Goal: Information Seeking & Learning: Learn about a topic

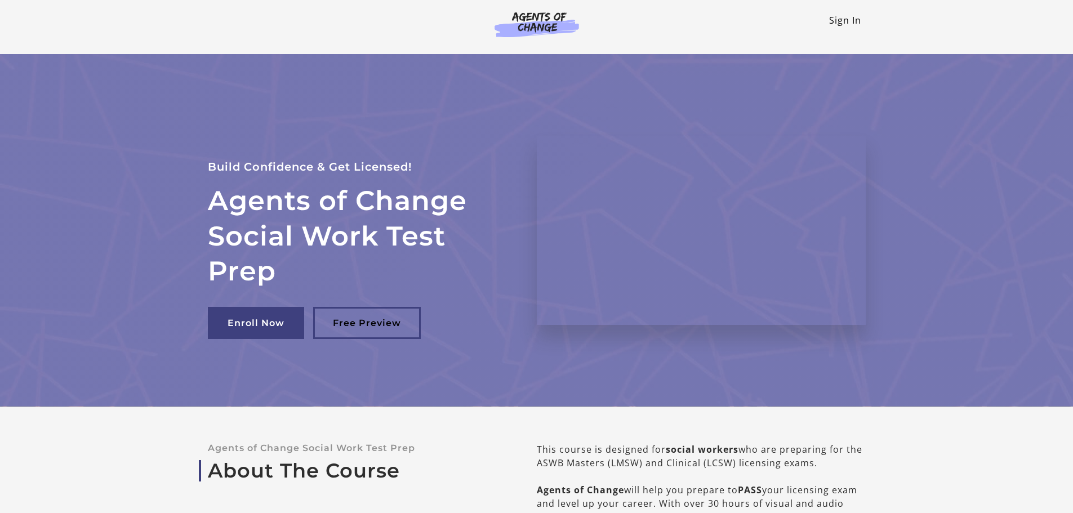
click at [844, 25] on link "Sign In" at bounding box center [845, 20] width 32 height 12
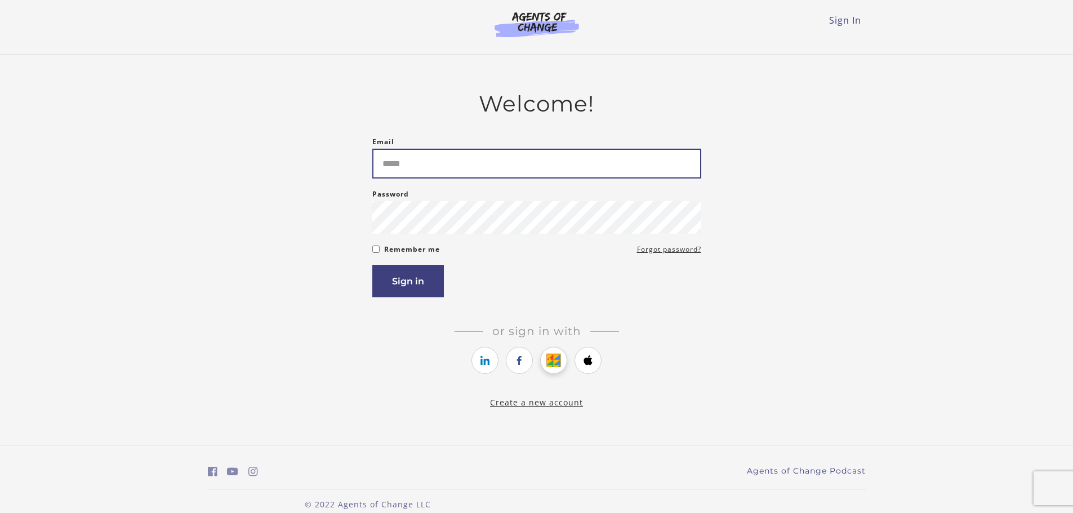
type input "**********"
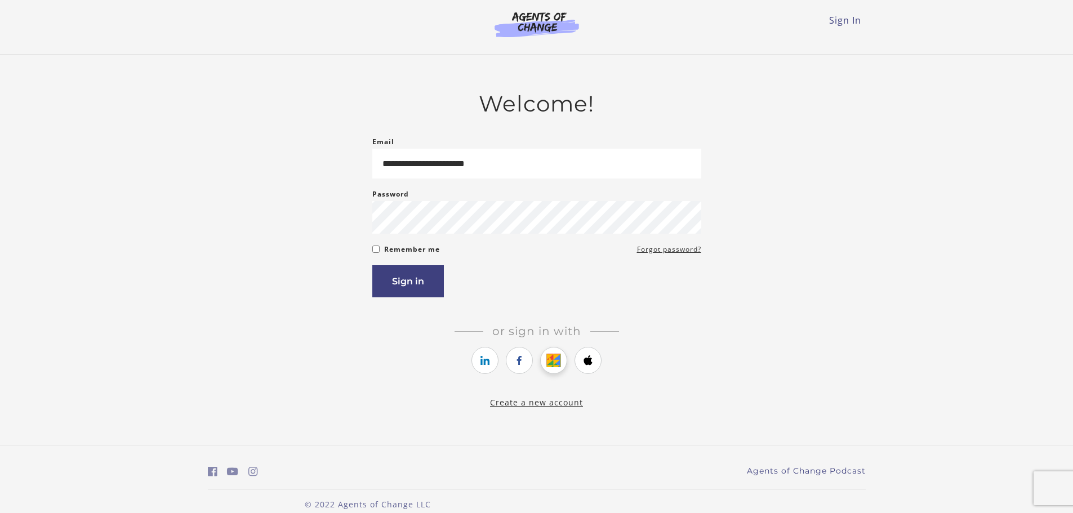
click at [558, 361] on icon "https://courses.thinkific.com/users/auth/google?ss%5Breferral%5D=&ss%5Buser_ret…" at bounding box center [554, 361] width 14 height 14
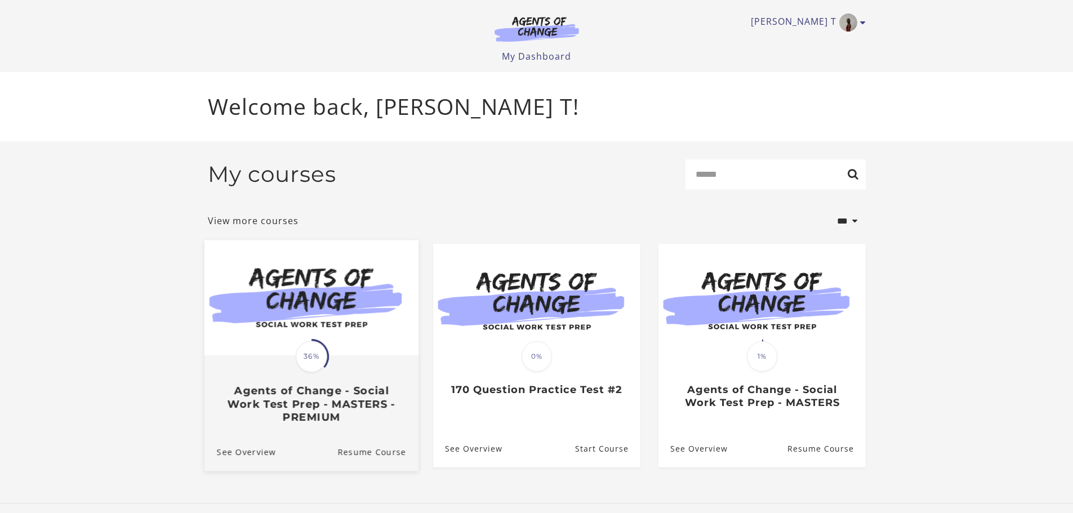
click at [349, 375] on div "Translation missing: en.liquid.partials.dashboard_course_card.progress_descript…" at bounding box center [311, 390] width 214 height 67
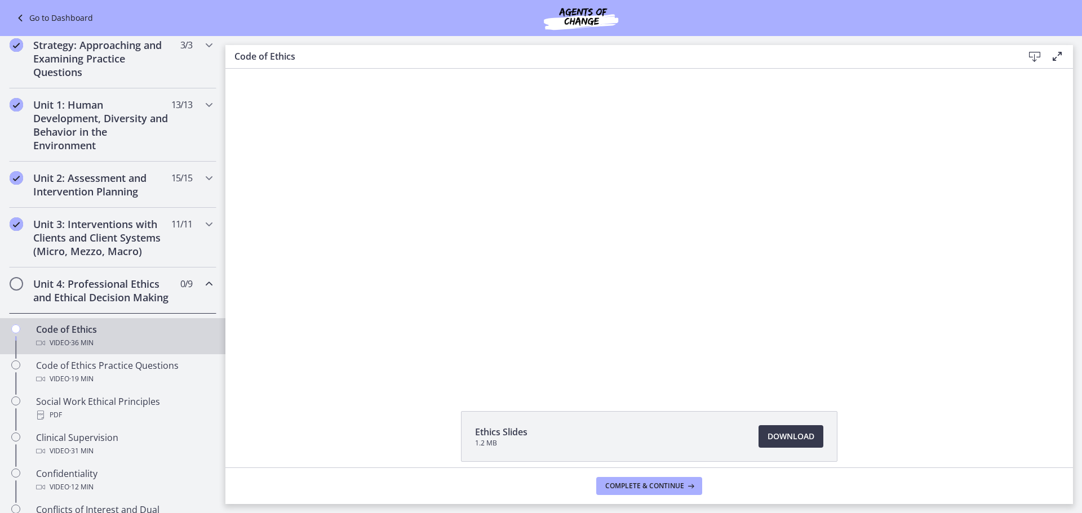
scroll to position [282, 0]
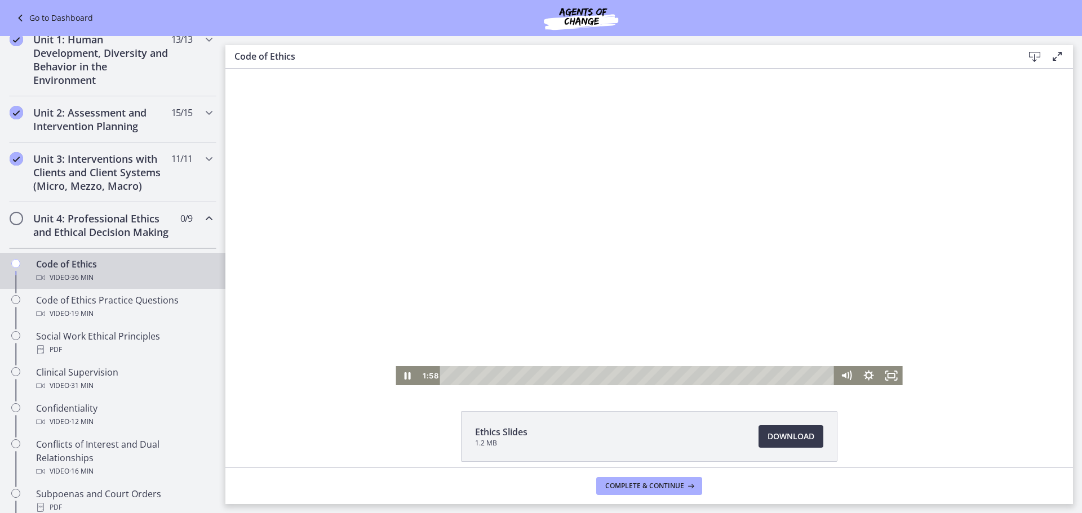
click at [464, 323] on div at bounding box center [649, 227] width 507 height 317
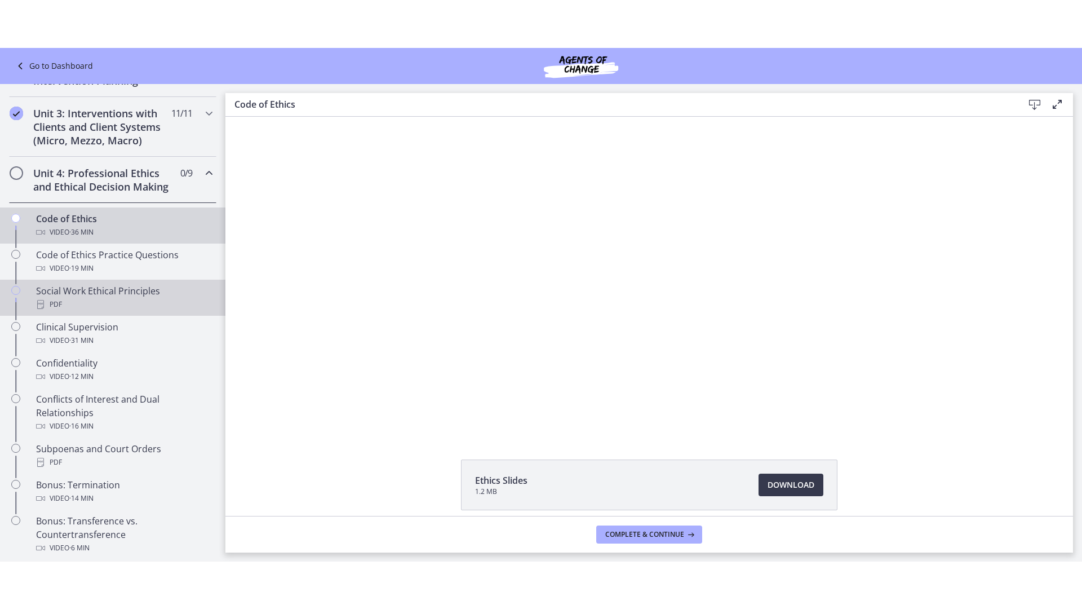
scroll to position [394, 0]
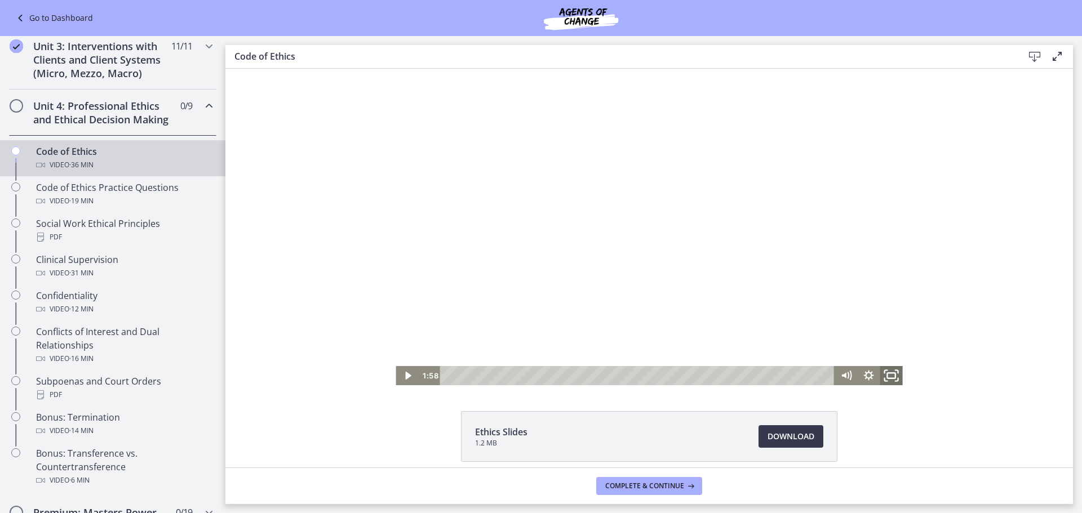
click at [887, 380] on icon "Fullscreen" at bounding box center [891, 376] width 27 height 23
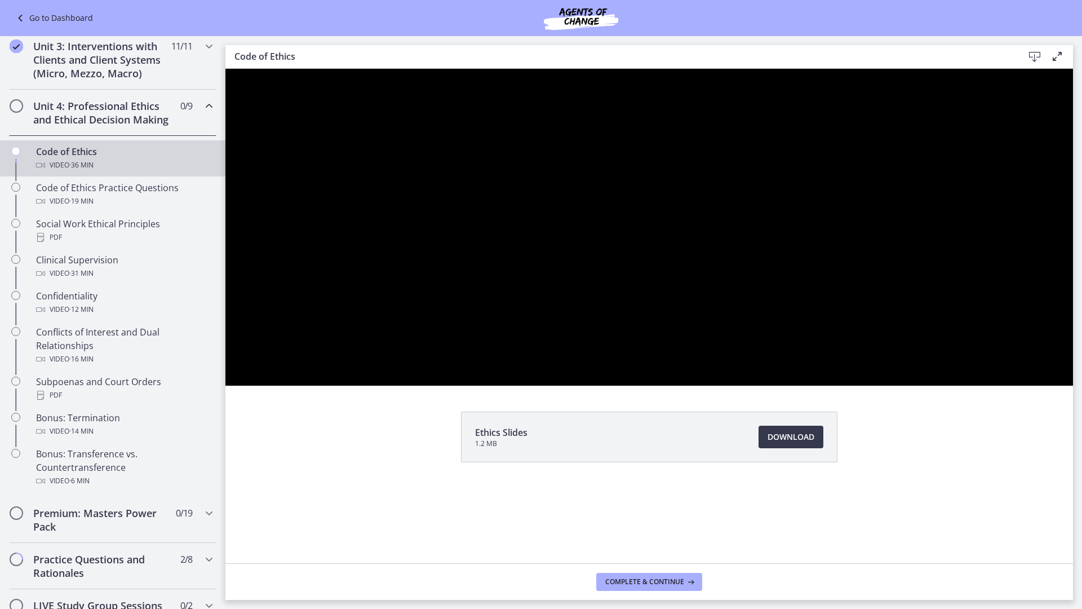
click at [1073, 385] on div at bounding box center [648, 227] width 847 height 317
drag, startPoint x: 1286, startPoint y: 482, endPoint x: 1307, endPoint y: 677, distance: 196.1
click at [1073, 385] on div at bounding box center [648, 227] width 847 height 317
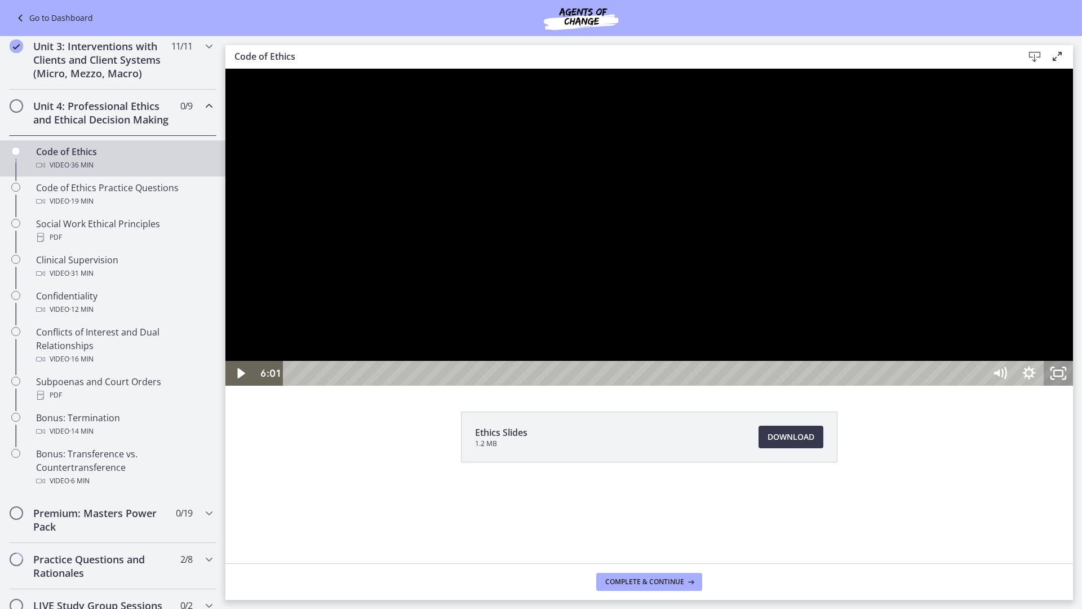
click at [1073, 385] on icon "Unfullscreen" at bounding box center [1058, 373] width 29 height 25
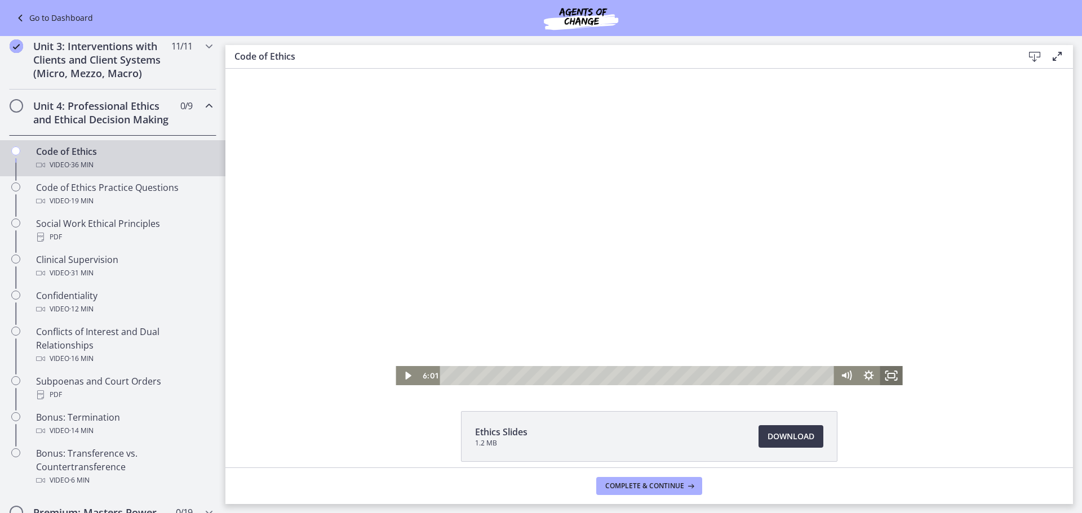
click at [897, 379] on icon "Fullscreen" at bounding box center [891, 375] width 23 height 19
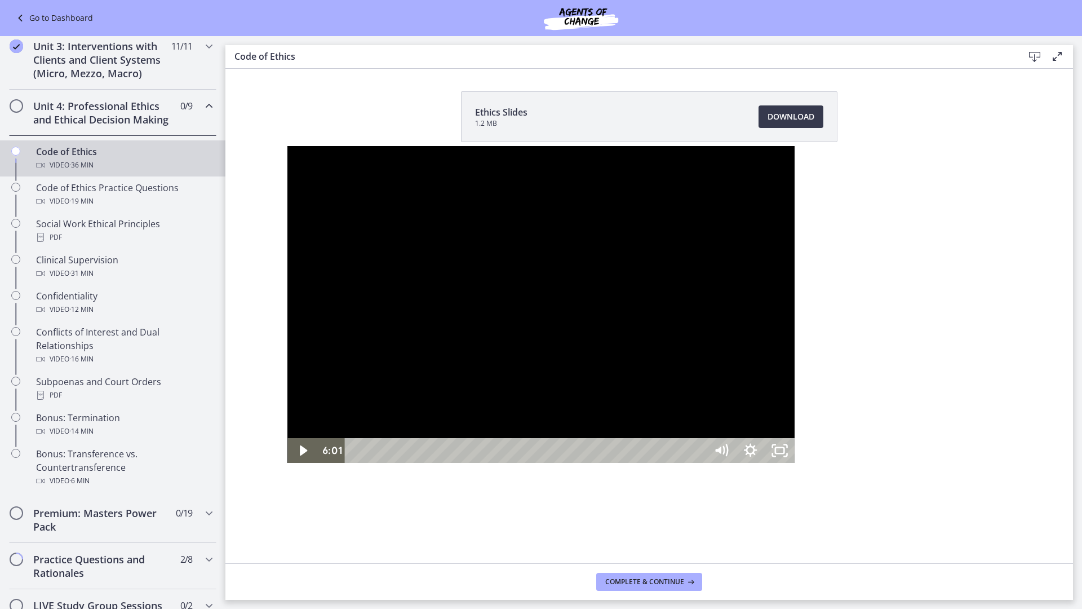
click at [616, 410] on div at bounding box center [540, 304] width 507 height 317
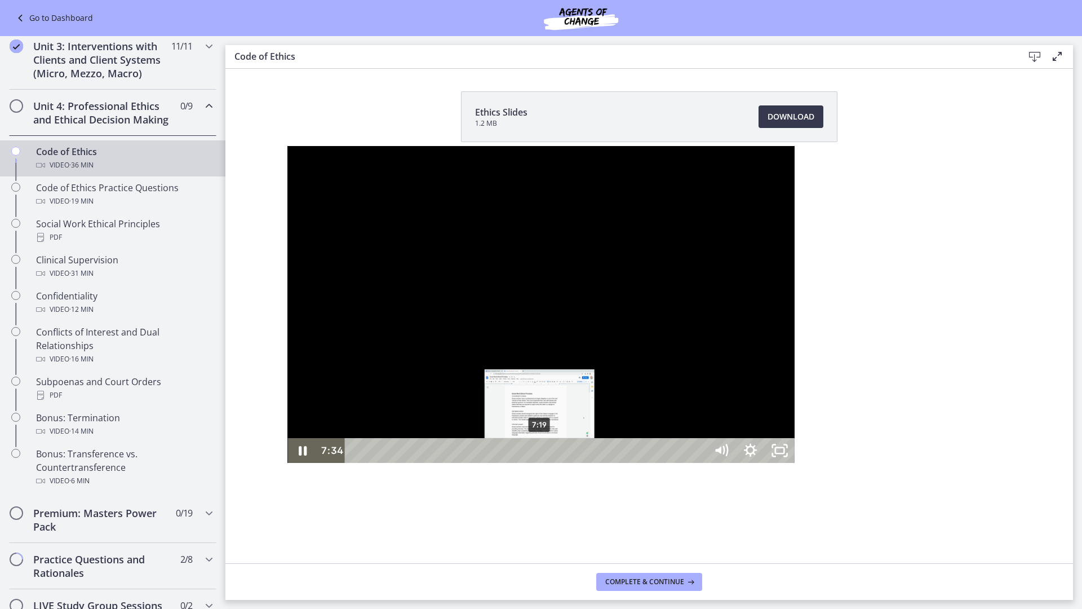
click at [356, 463] on div "7:19" at bounding box center [528, 450] width 344 height 25
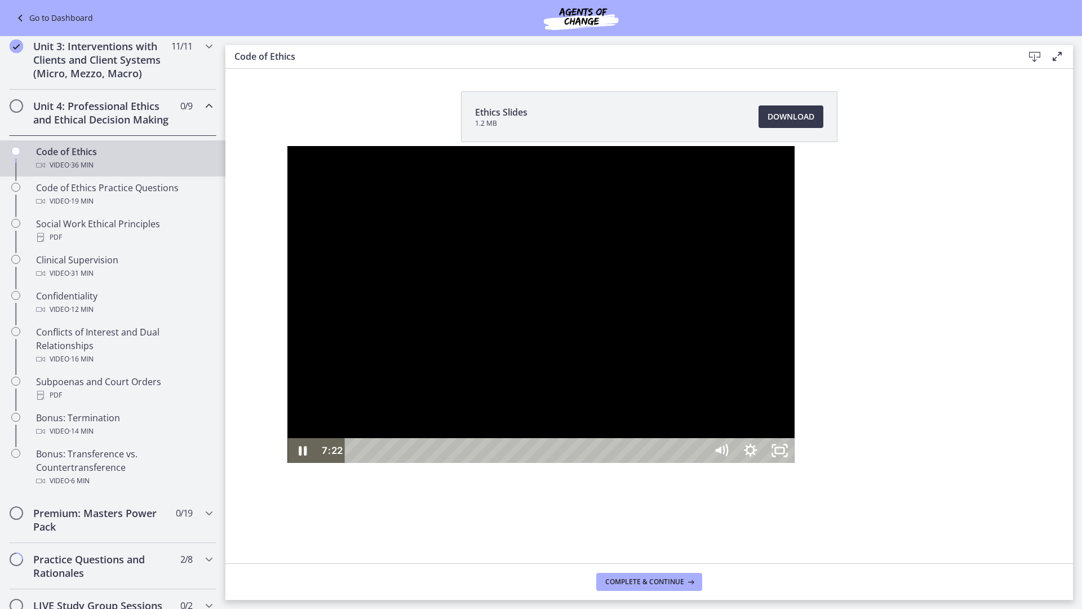
click at [287, 463] on div at bounding box center [540, 304] width 507 height 317
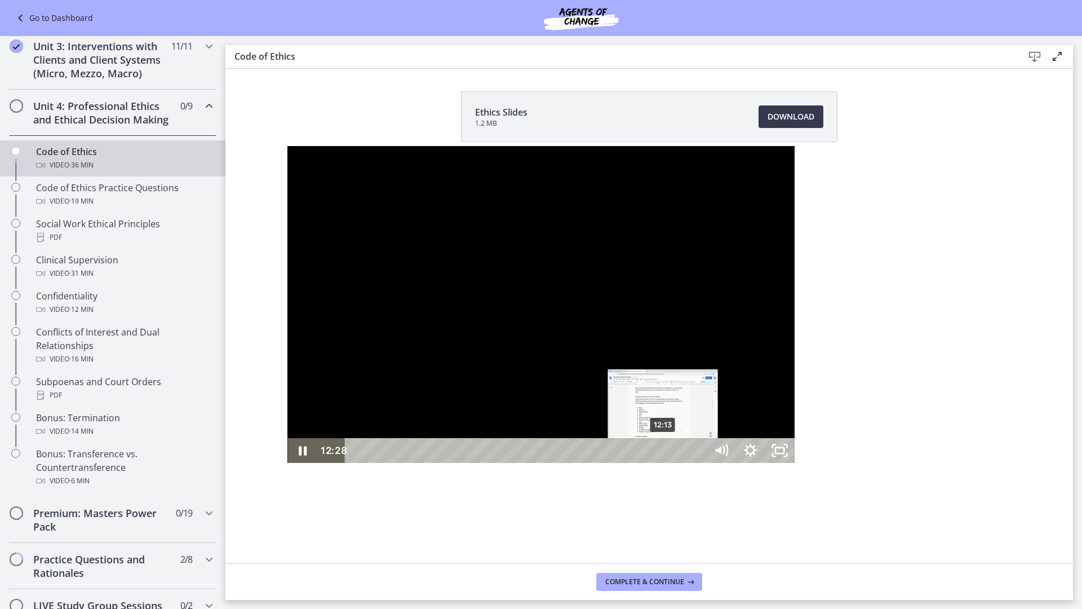
click at [376, 463] on div "12:13" at bounding box center [528, 450] width 344 height 25
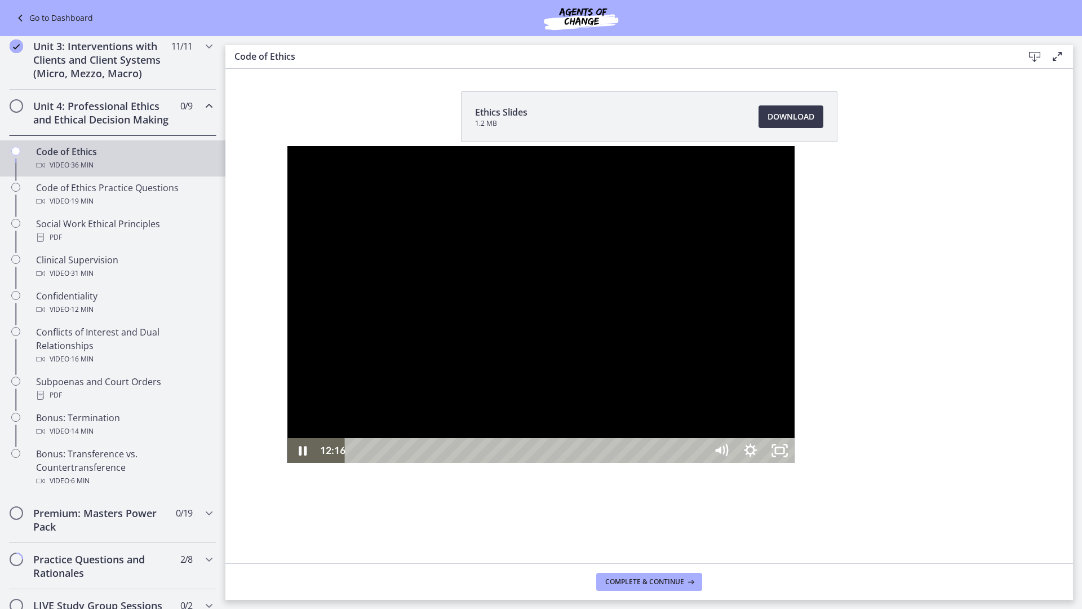
click at [665, 463] on div at bounding box center [540, 304] width 507 height 317
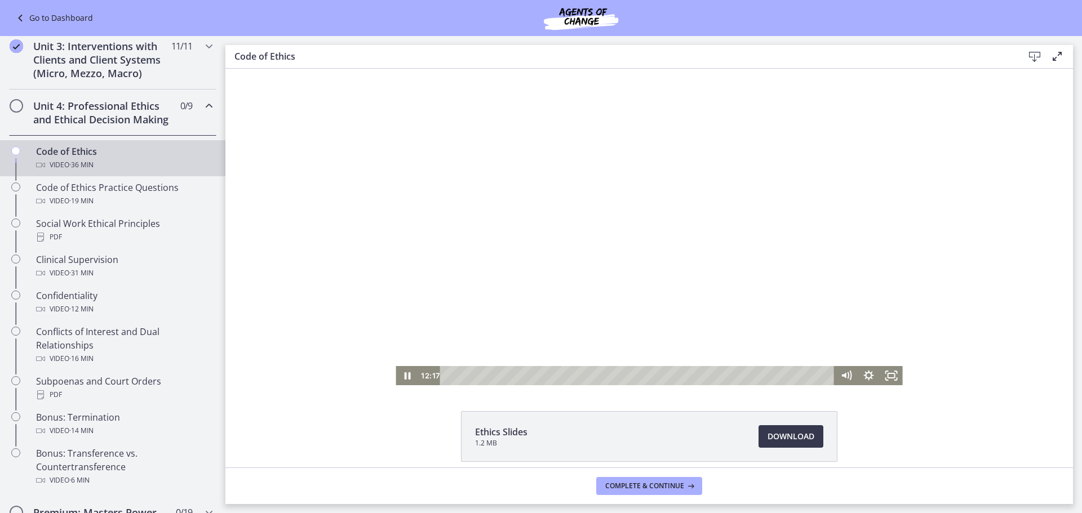
drag, startPoint x: 638, startPoint y: 290, endPoint x: 641, endPoint y: 282, distance: 8.9
click at [642, 292] on div at bounding box center [649, 227] width 507 height 317
click at [887, 383] on icon "Fullscreen" at bounding box center [891, 375] width 23 height 19
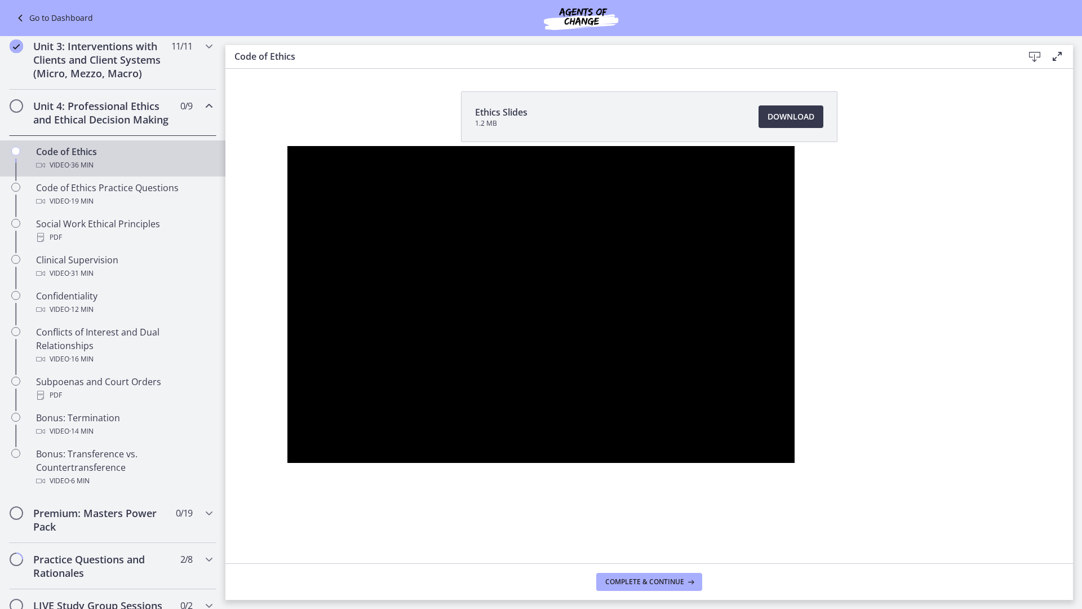
click at [794, 414] on div at bounding box center [540, 304] width 507 height 317
click at [794, 463] on div at bounding box center [540, 304] width 507 height 317
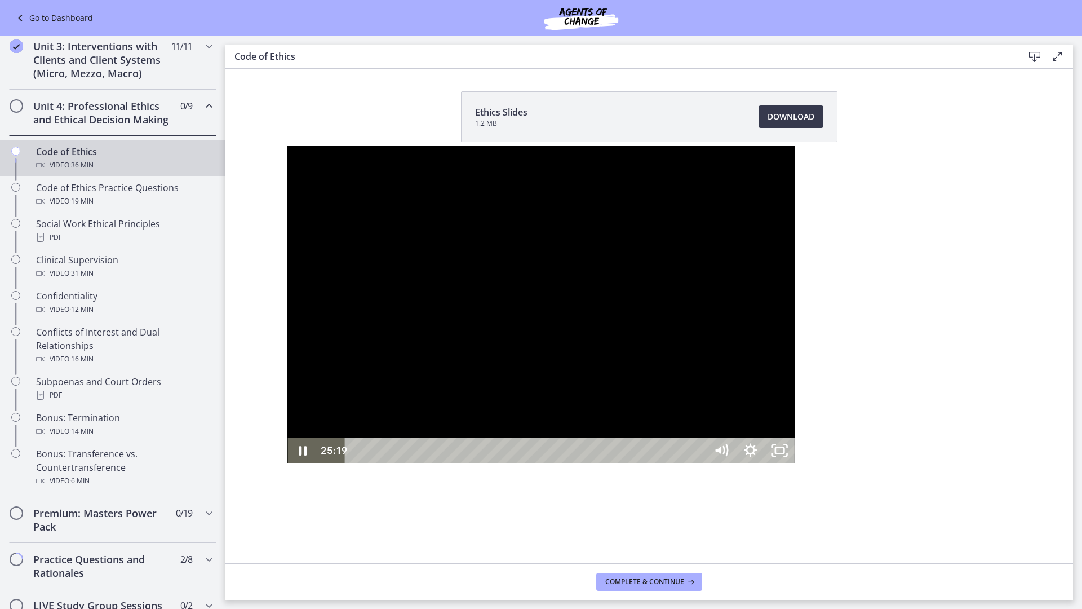
drag, startPoint x: 1016, startPoint y: 504, endPoint x: 838, endPoint y: 545, distance: 182.1
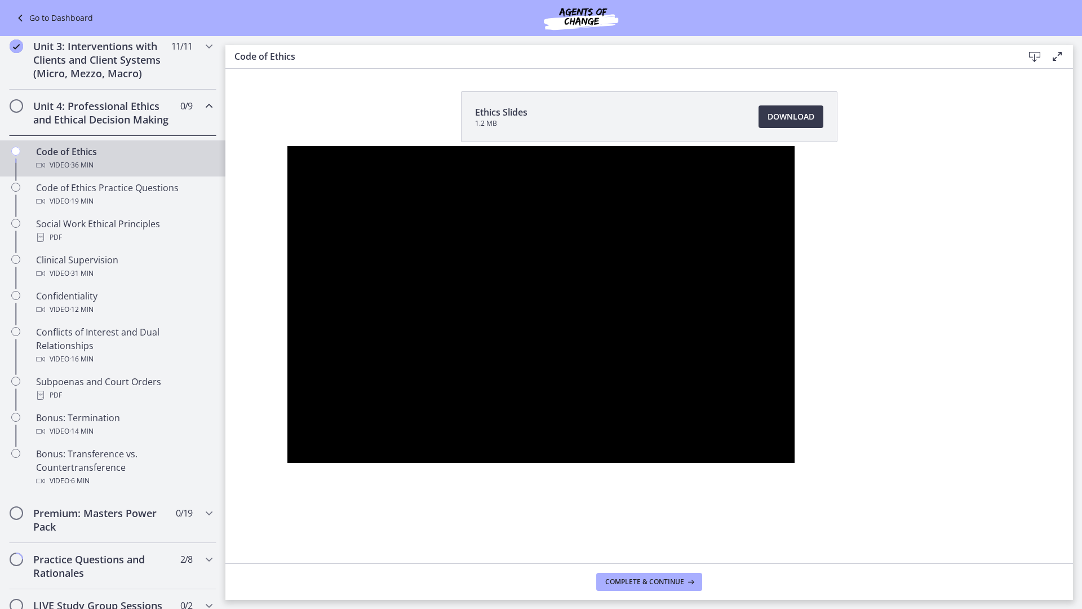
click at [794, 418] on div at bounding box center [540, 304] width 507 height 317
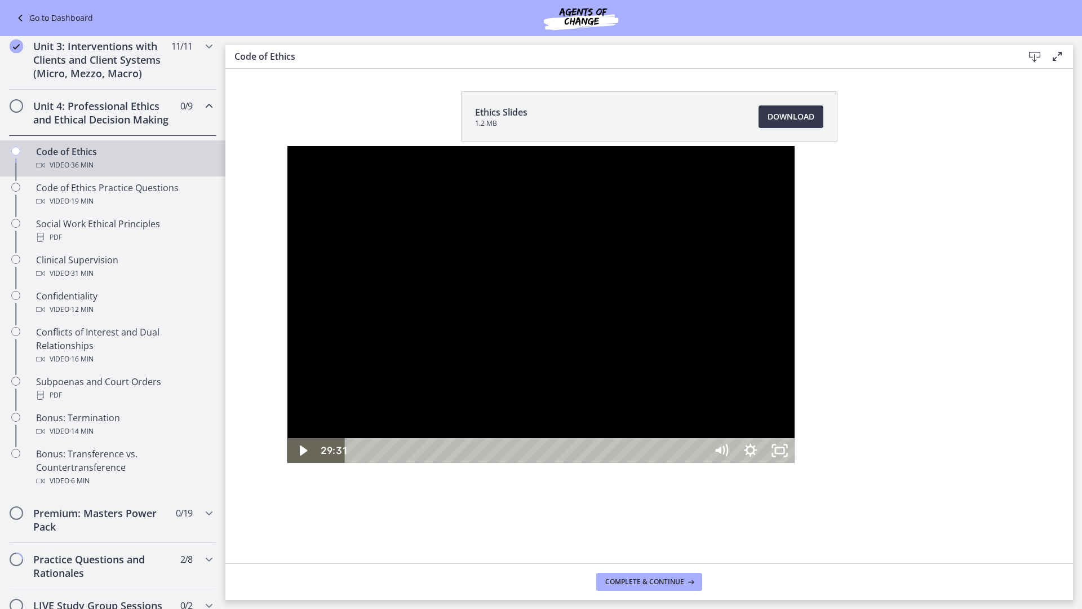
click at [794, 418] on div at bounding box center [540, 304] width 507 height 317
click at [699, 463] on div "30:51" at bounding box center [528, 450] width 344 height 25
click at [699, 463] on div "30:39" at bounding box center [528, 450] width 344 height 25
click at [699, 463] on div "30:56" at bounding box center [528, 450] width 344 height 25
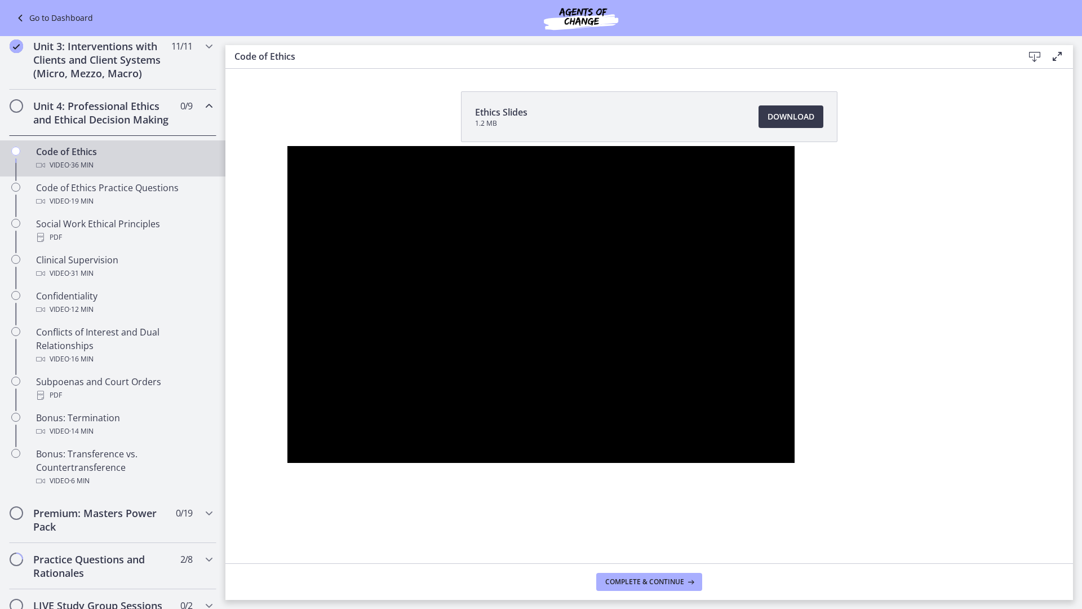
click at [794, 463] on div at bounding box center [540, 304] width 507 height 317
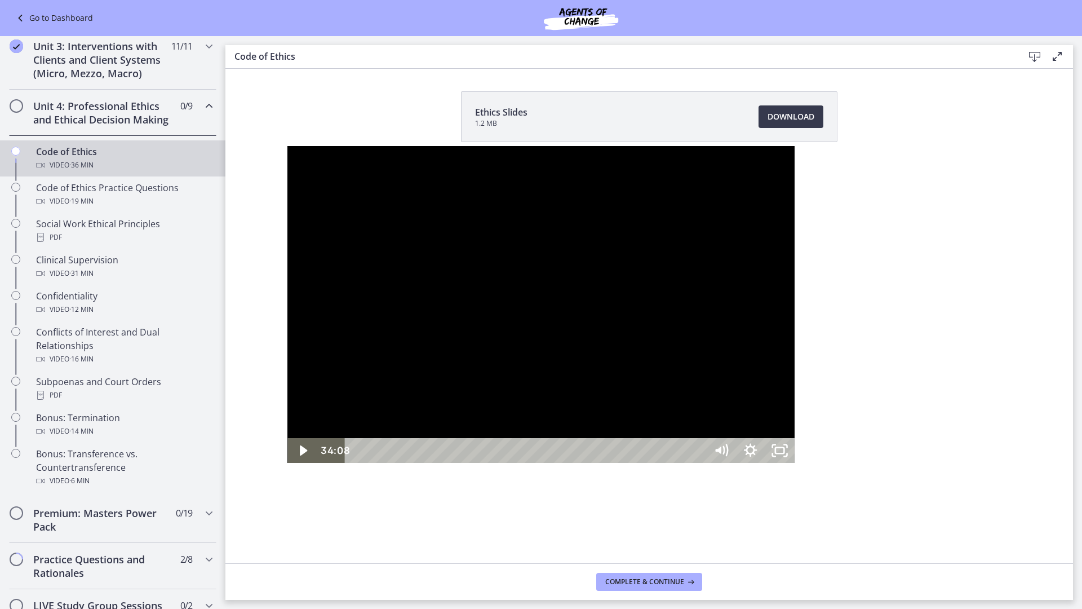
click at [794, 463] on div at bounding box center [540, 304] width 507 height 317
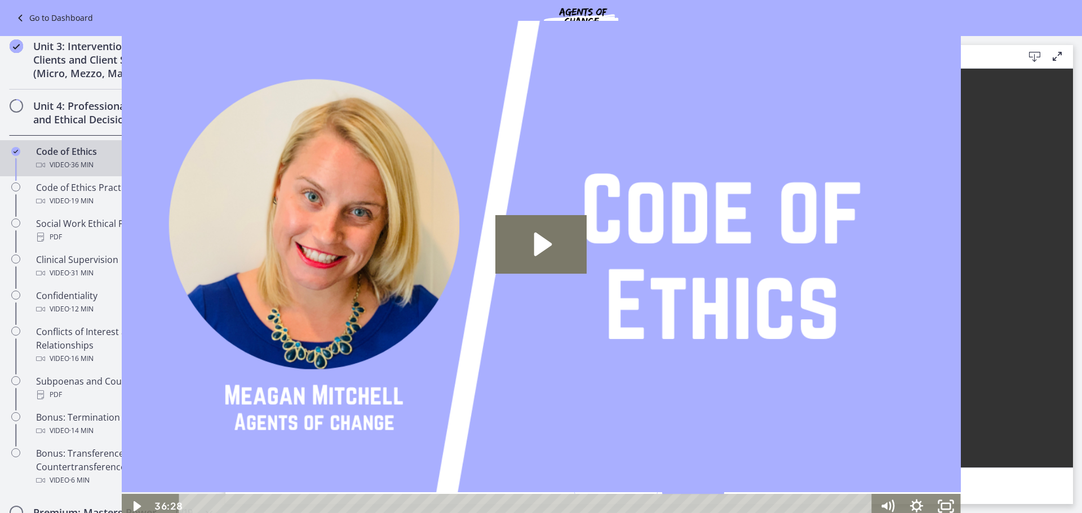
scroll to position [340, 0]
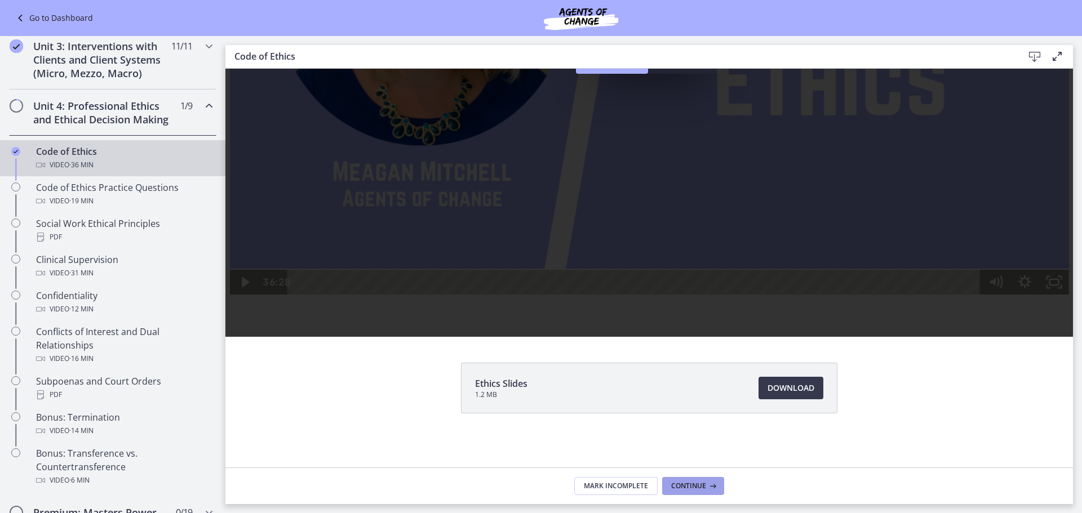
click at [709, 484] on icon at bounding box center [711, 486] width 11 height 9
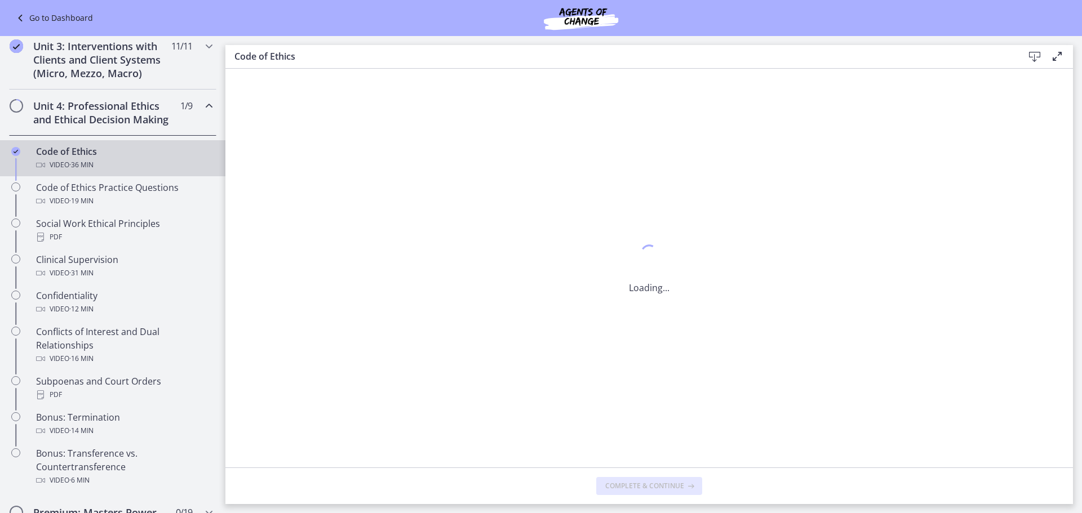
scroll to position [0, 0]
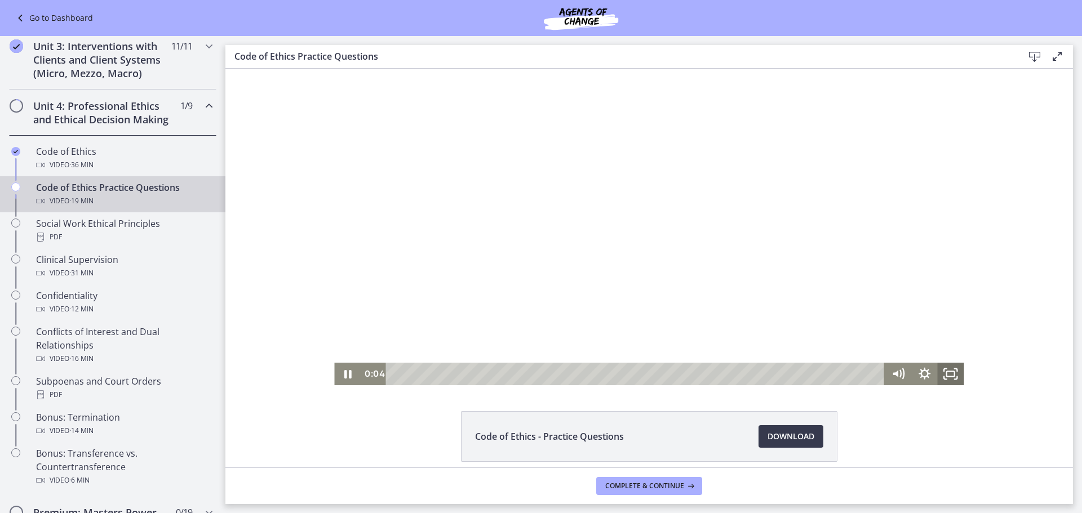
drag, startPoint x: 939, startPoint y: 376, endPoint x: 1165, endPoint y: 513, distance: 263.7
click at [939, 376] on icon "Fullscreen" at bounding box center [951, 374] width 26 height 23
click at [346, 375] on icon "Pause" at bounding box center [347, 374] width 7 height 8
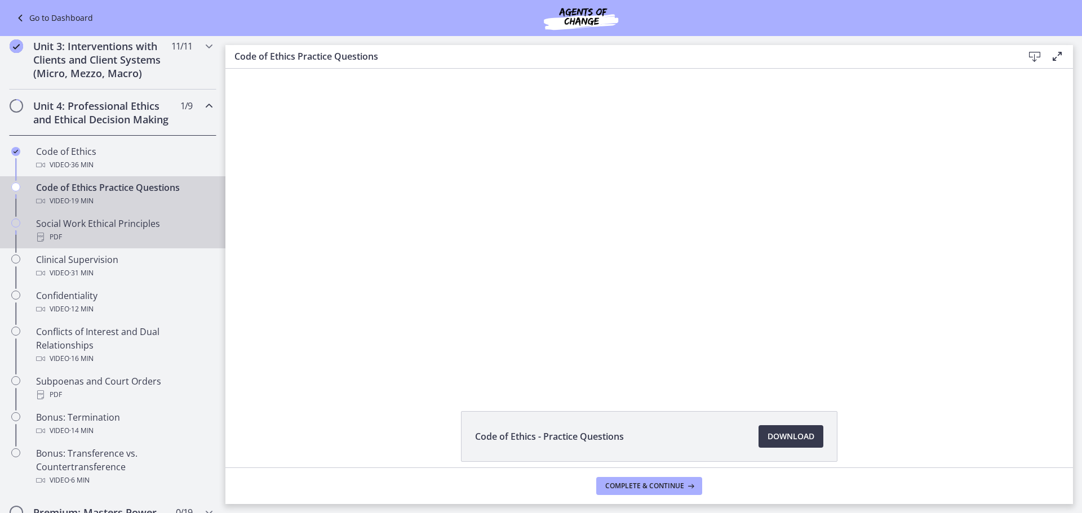
click at [113, 244] on div "PDF" at bounding box center [124, 237] width 176 height 14
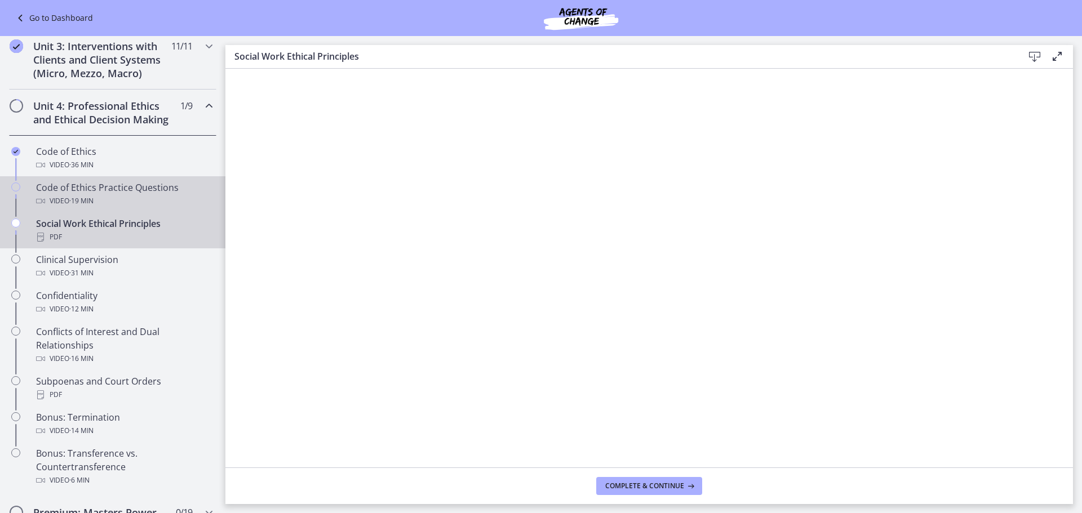
click at [142, 202] on div "Code of Ethics Practice Questions Video · 19 min" at bounding box center [124, 194] width 176 height 27
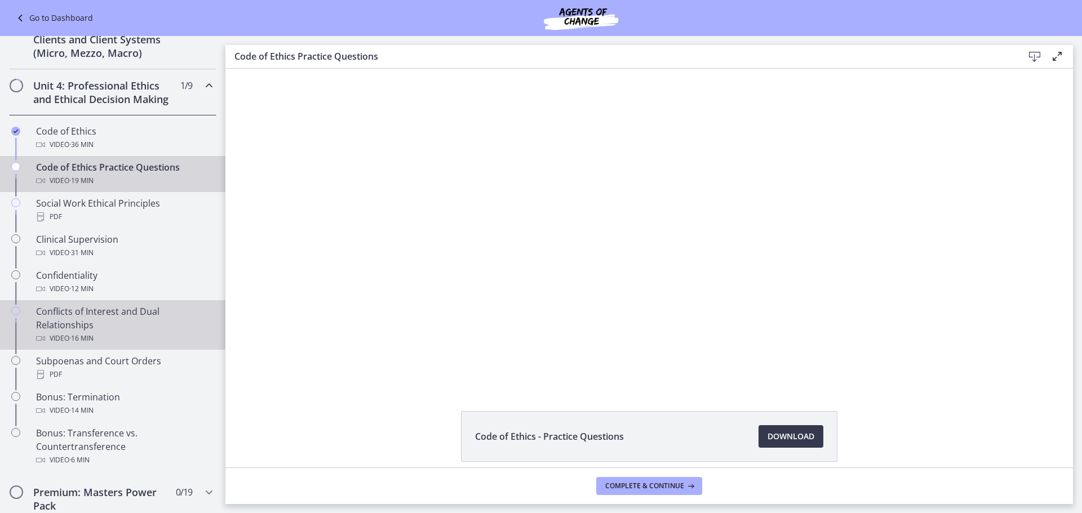
scroll to position [451, 0]
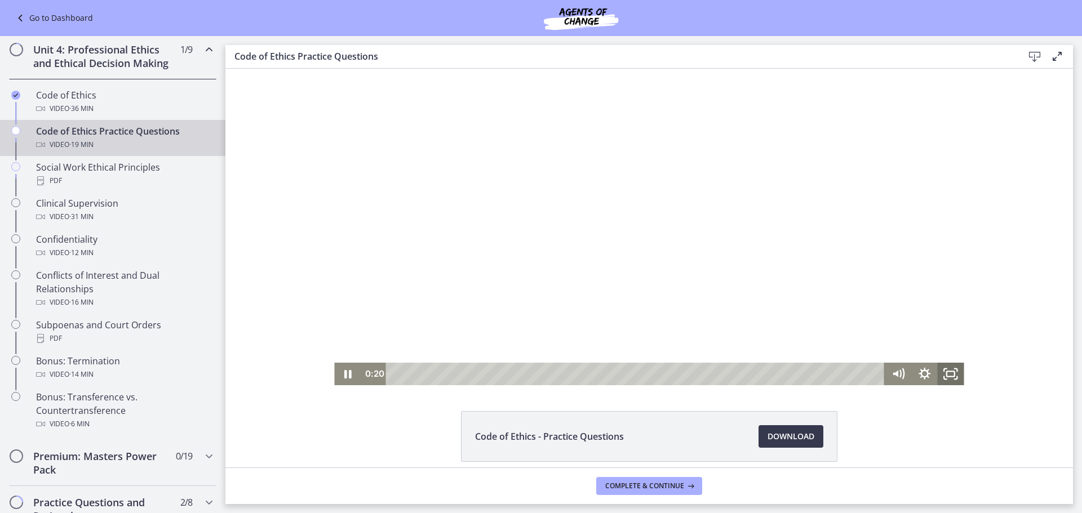
drag, startPoint x: 946, startPoint y: 375, endPoint x: 1172, endPoint y: 512, distance: 264.2
click at [947, 375] on icon "Fullscreen" at bounding box center [951, 374] width 26 height 23
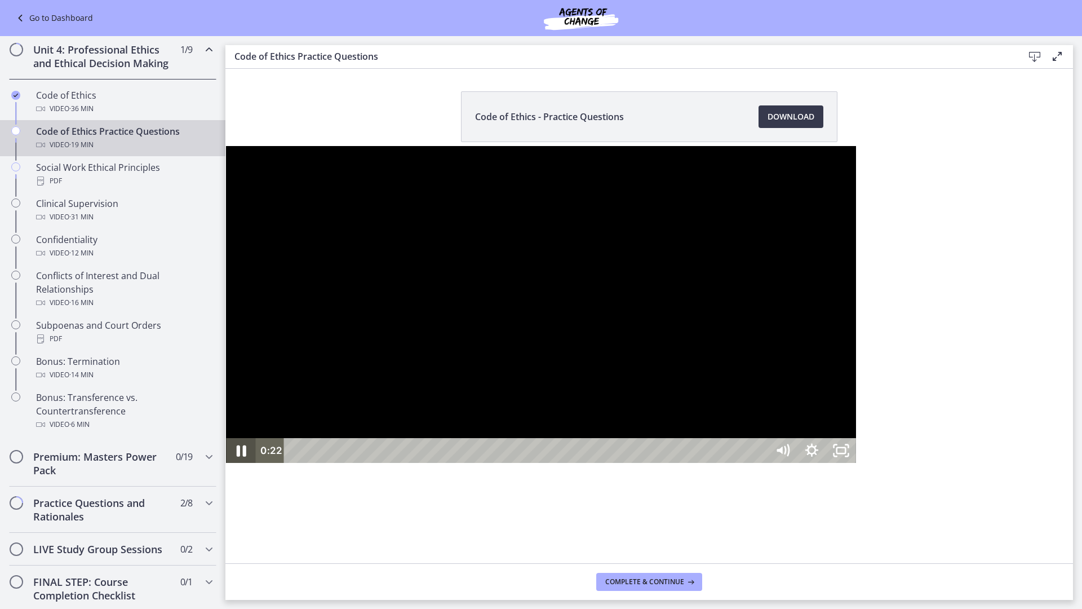
click at [223, 465] on icon "Pause" at bounding box center [240, 451] width 35 height 30
click at [226, 438] on button "Play Video" at bounding box center [240, 450] width 29 height 25
click at [811, 188] on div at bounding box center [540, 304] width 629 height 317
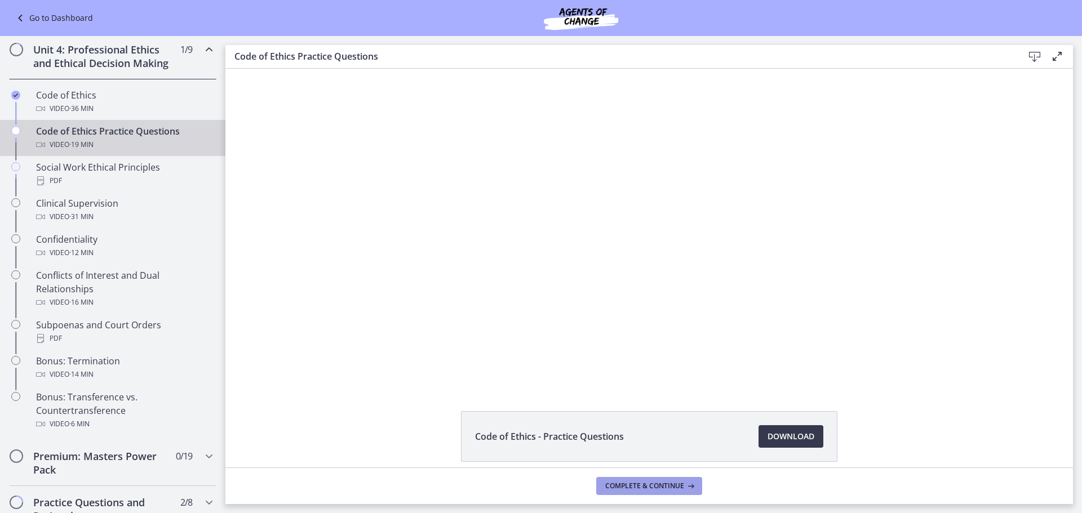
click at [679, 488] on span "Complete & continue" at bounding box center [644, 486] width 79 height 9
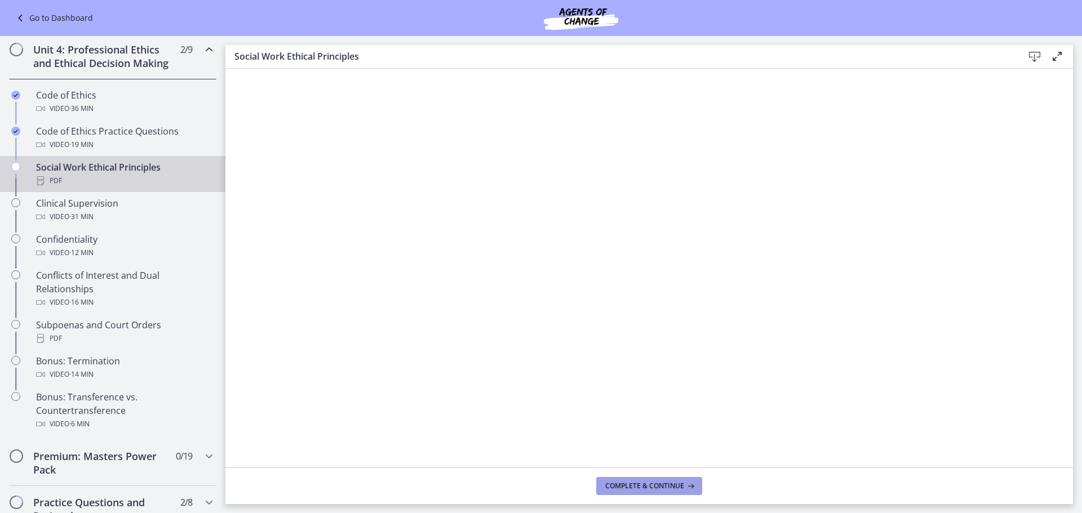
click at [626, 481] on button "Complete & continue" at bounding box center [649, 486] width 106 height 18
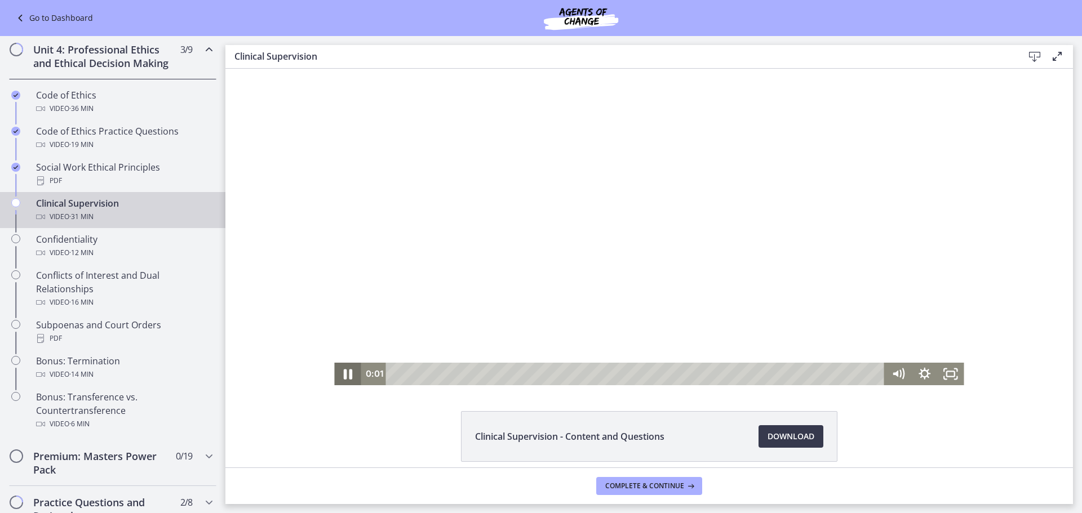
click at [335, 373] on icon "Pause" at bounding box center [348, 374] width 32 height 27
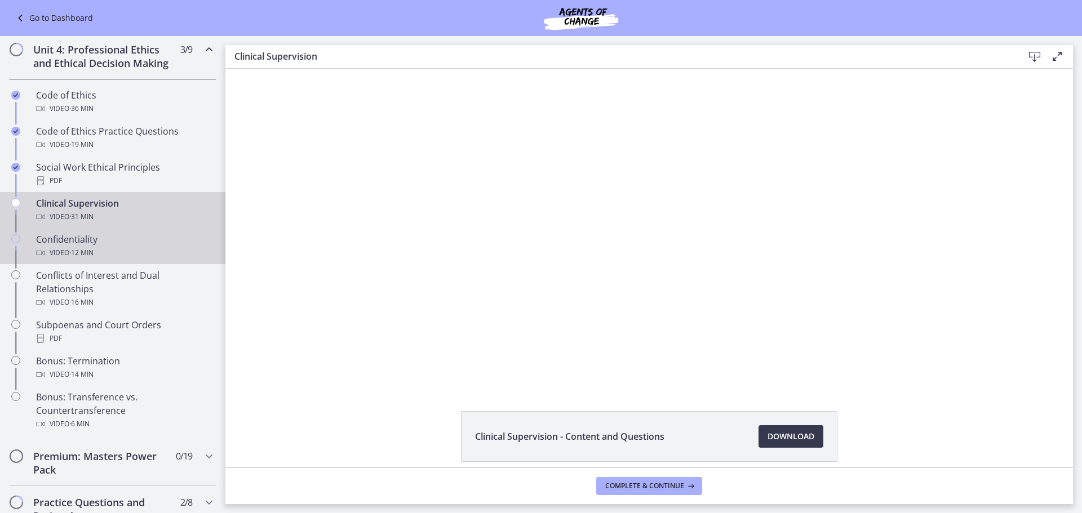
click at [130, 260] on div "Video · 12 min" at bounding box center [124, 253] width 176 height 14
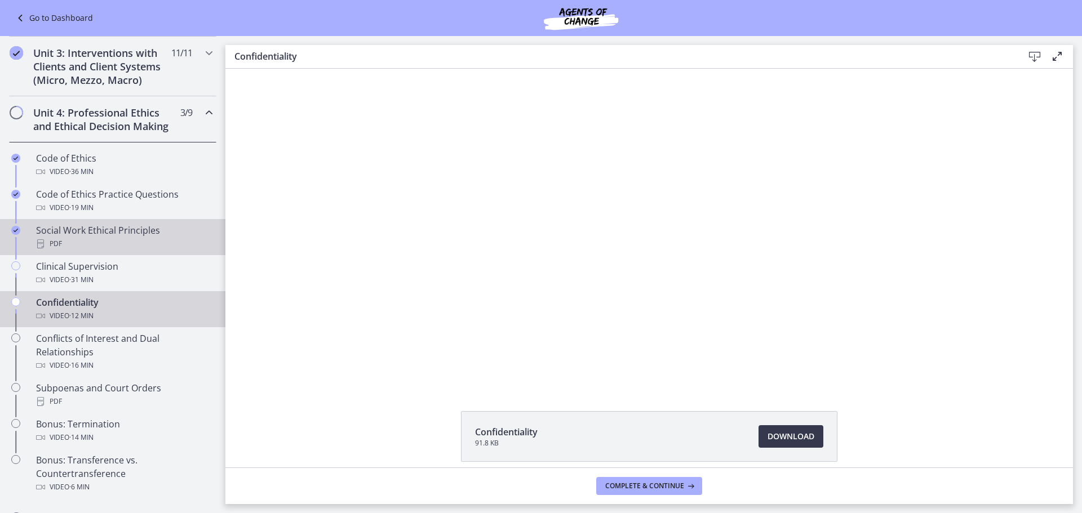
scroll to position [394, 0]
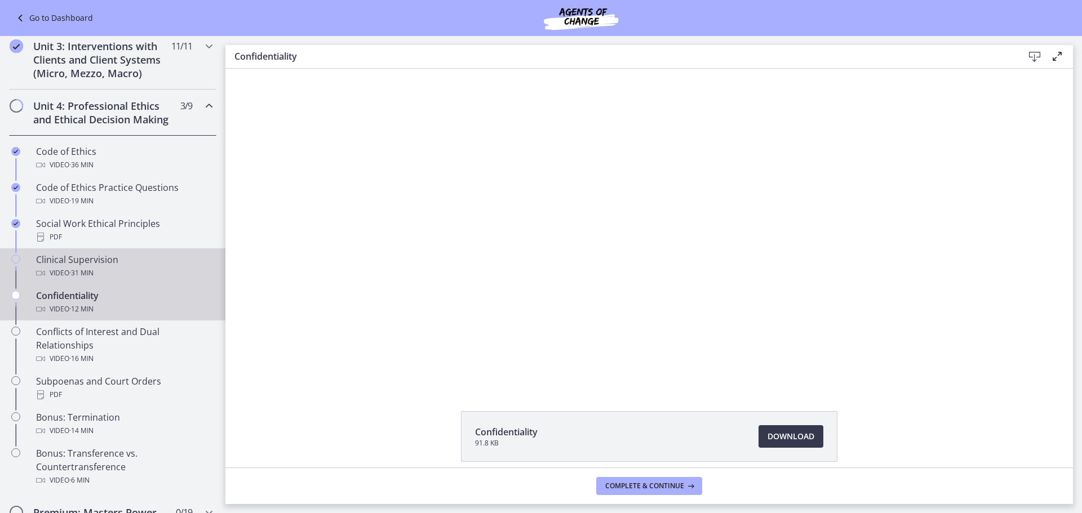
click at [63, 279] on div "Clinical Supervision Video · 31 min" at bounding box center [124, 266] width 176 height 27
click at [39, 308] on div "Confidentiality Video · 12 min" at bounding box center [124, 302] width 176 height 27
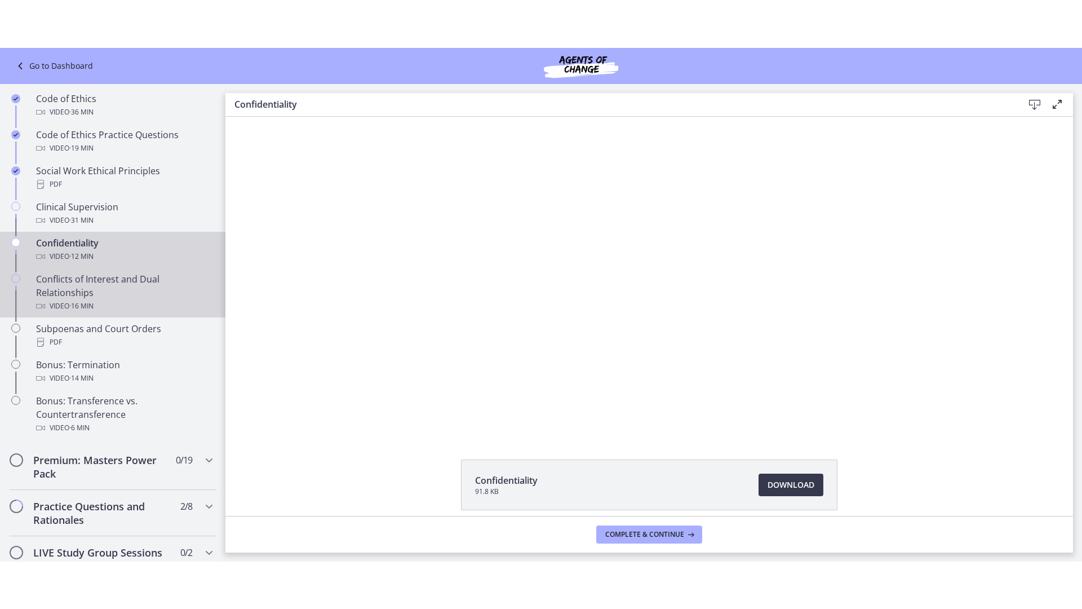
scroll to position [507, 0]
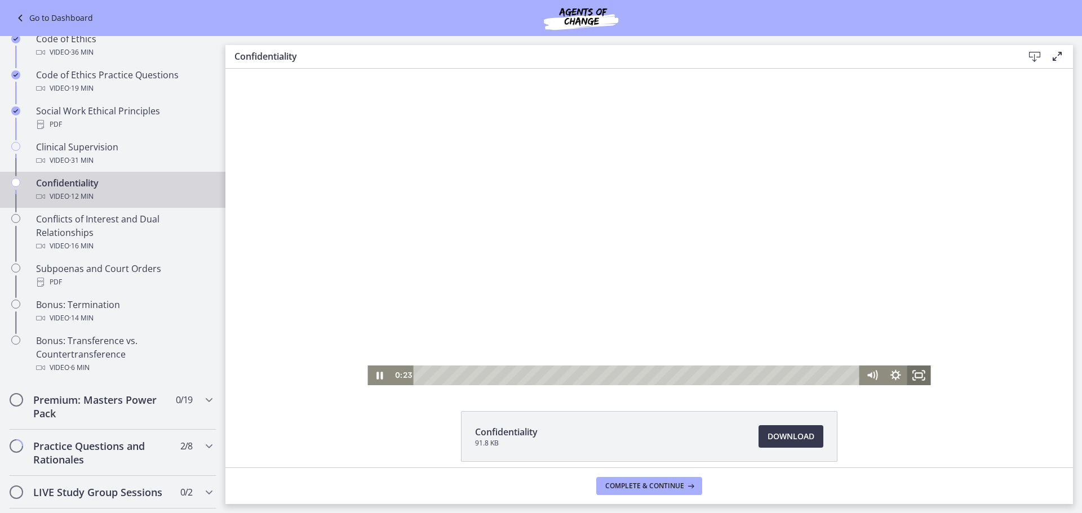
click at [917, 374] on icon "Fullscreen" at bounding box center [919, 376] width 24 height 20
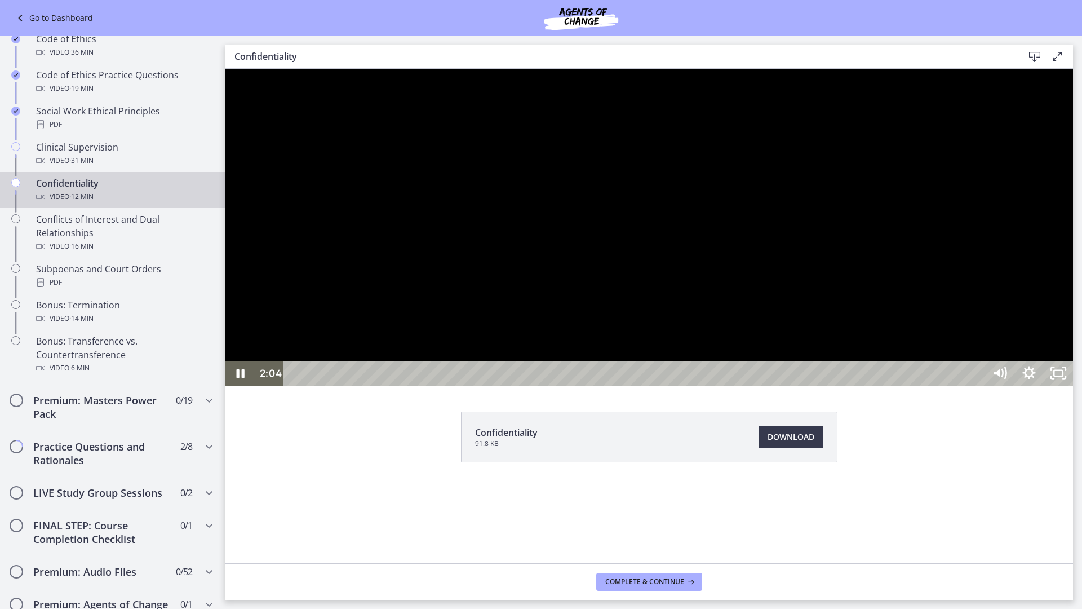
click at [225, 69] on button "Pause: c1hrgn7jbns4p4pu7s2g.mp4" at bounding box center [225, 69] width 1 height 1
click at [225, 69] on button "Play Video: c1hrgn7jbns4p4pu7s2g.mp4" at bounding box center [225, 69] width 1 height 1
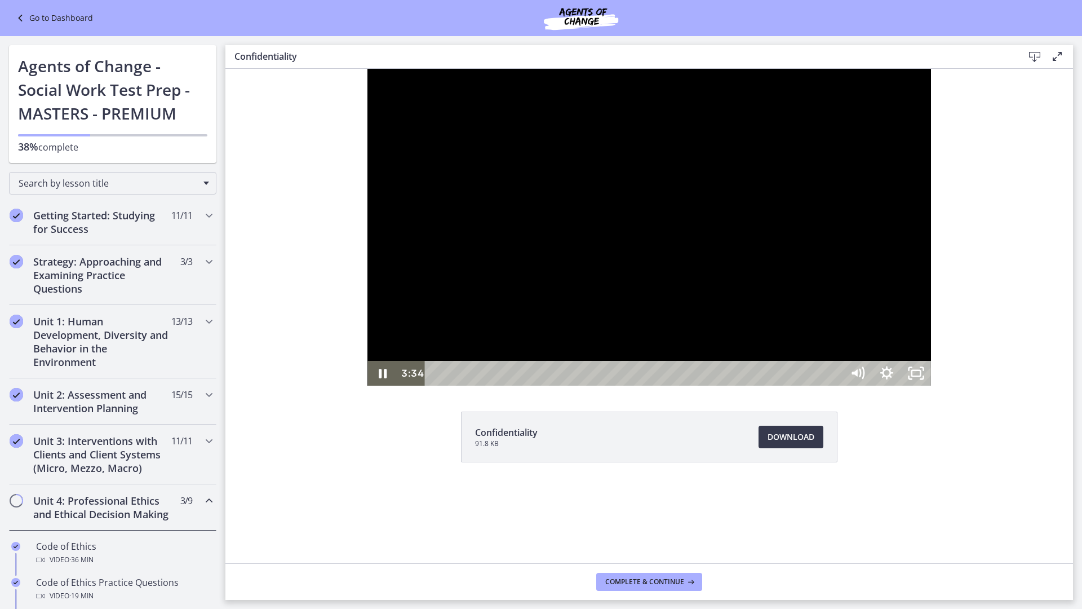
scroll to position [507, 0]
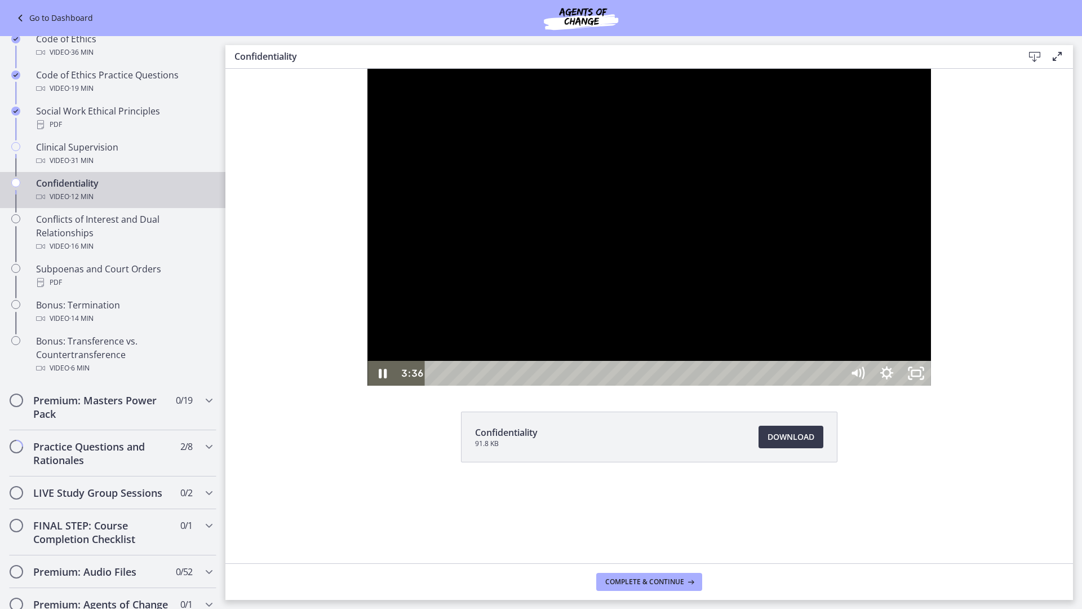
click at [367, 69] on button "Pause: c1hrgn7jbns4p4pu7s2g.mp4" at bounding box center [367, 69] width 1 height 1
click at [367, 69] on button "Play Video: c1hrgn7jbns4p4pu7s2g.mp4" at bounding box center [367, 69] width 1 height 1
drag, startPoint x: 225, startPoint y: 69, endPoint x: 1143, endPoint y: 512, distance: 1018.9
click at [930, 385] on div at bounding box center [648, 227] width 563 height 317
click at [367, 69] on button "Play Video: c1hrgn7jbns4p4pu7s2g.mp4" at bounding box center [367, 69] width 1 height 1
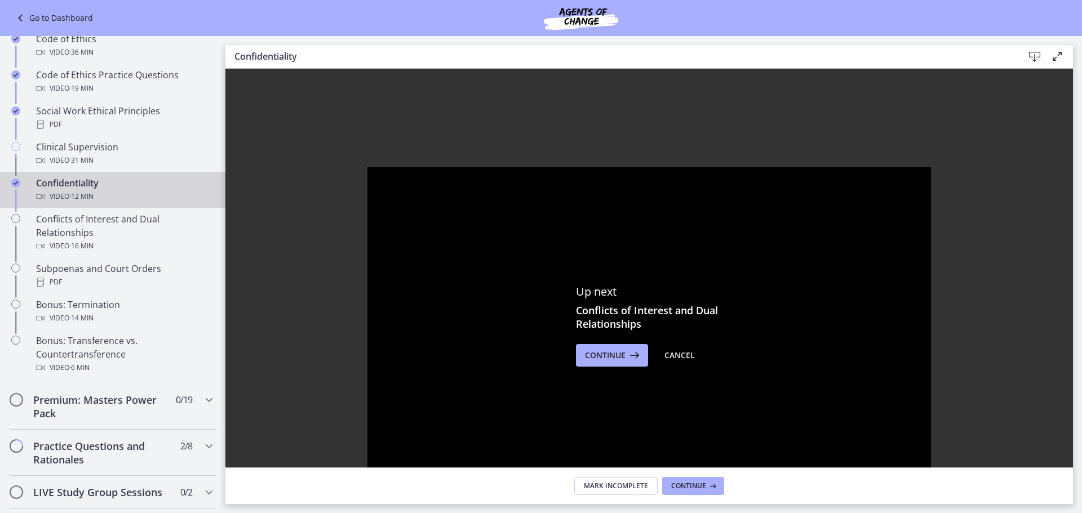
scroll to position [113, 0]
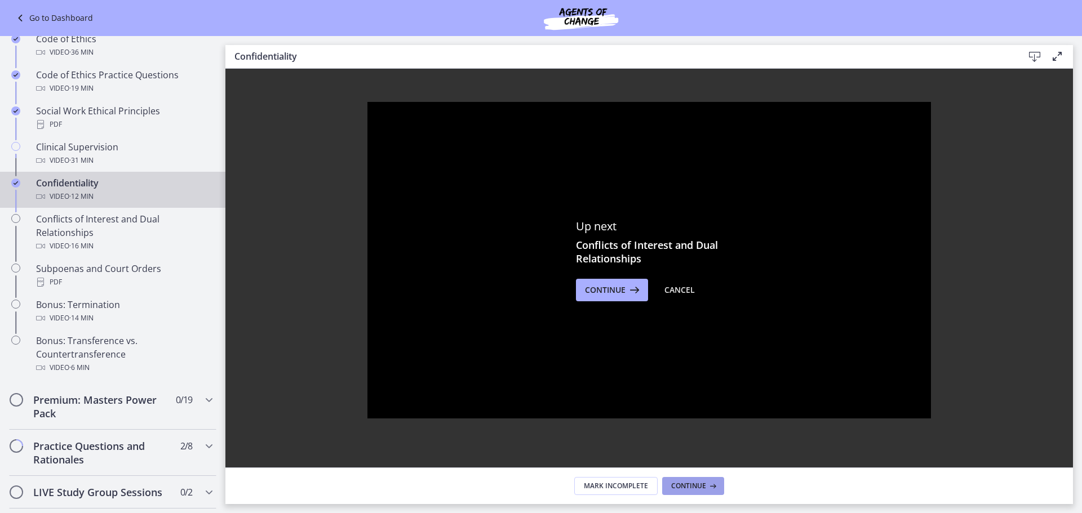
click at [695, 482] on span "Continue" at bounding box center [688, 486] width 35 height 9
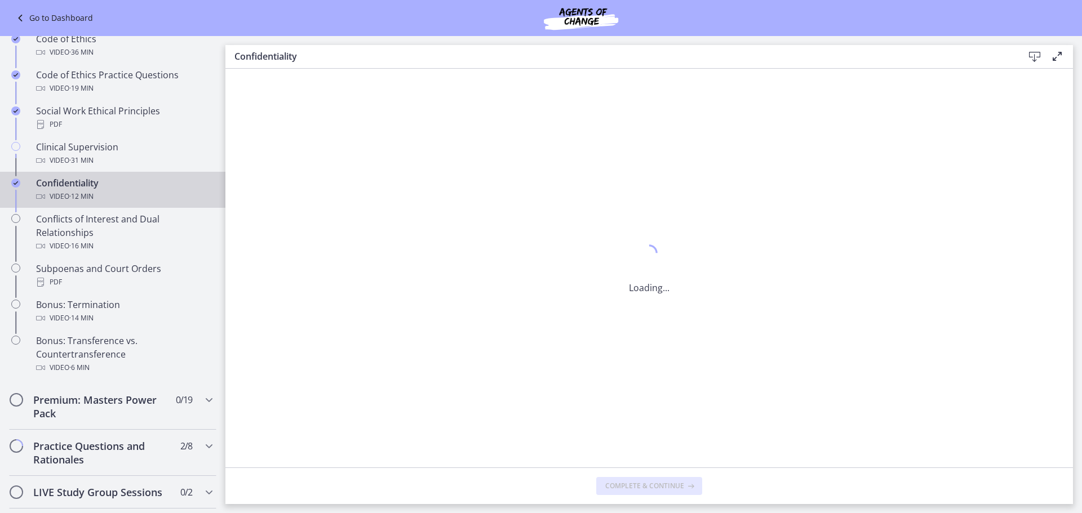
scroll to position [0, 0]
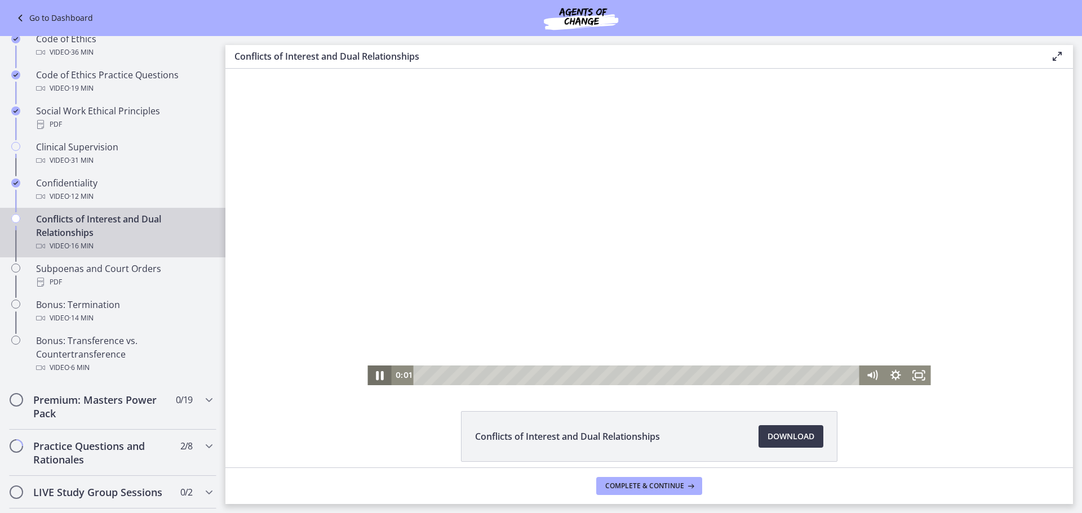
click at [378, 380] on icon "Pause" at bounding box center [379, 375] width 28 height 24
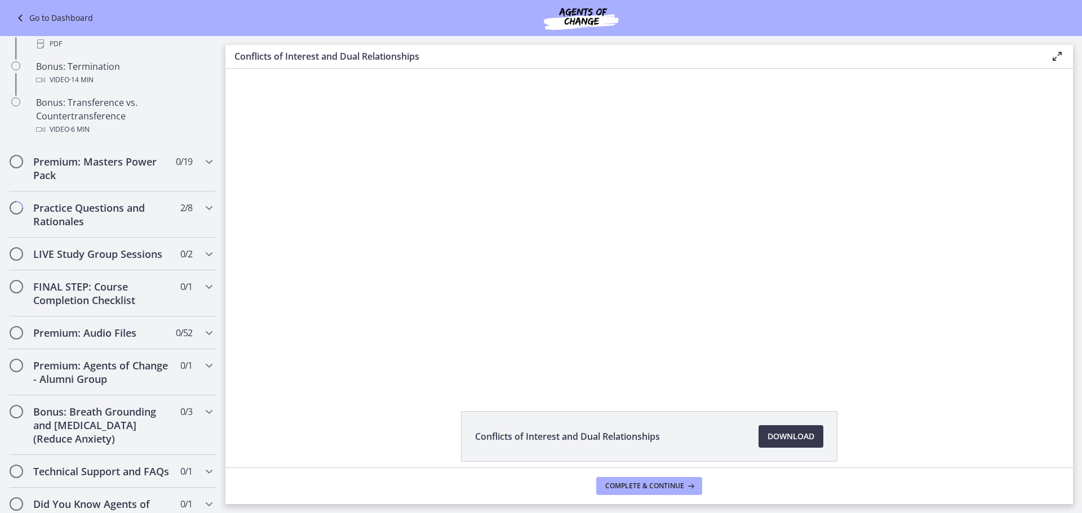
scroll to position [789, 0]
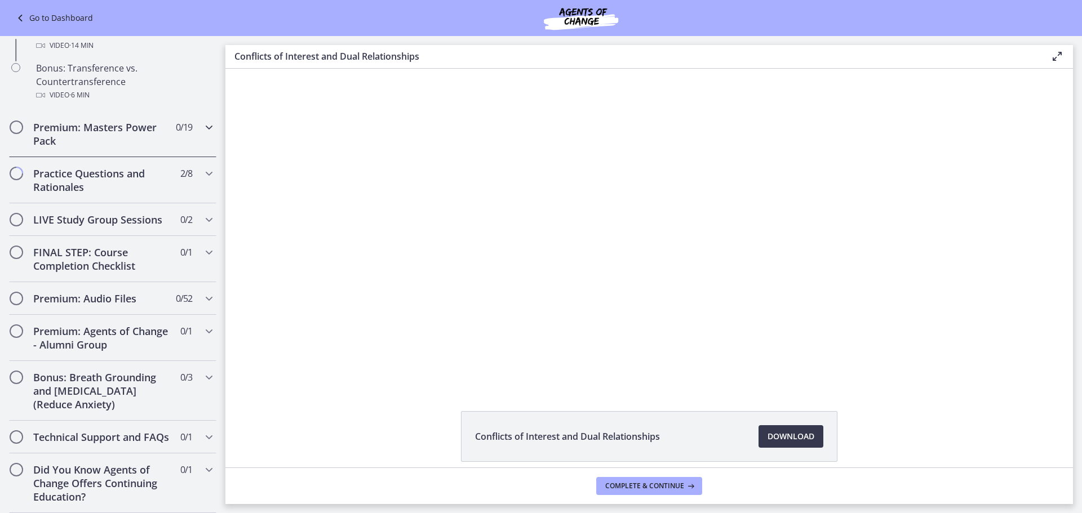
click at [175, 148] on div "Premium: Masters Power Pack 0 / 19 Completed" at bounding box center [112, 134] width 207 height 46
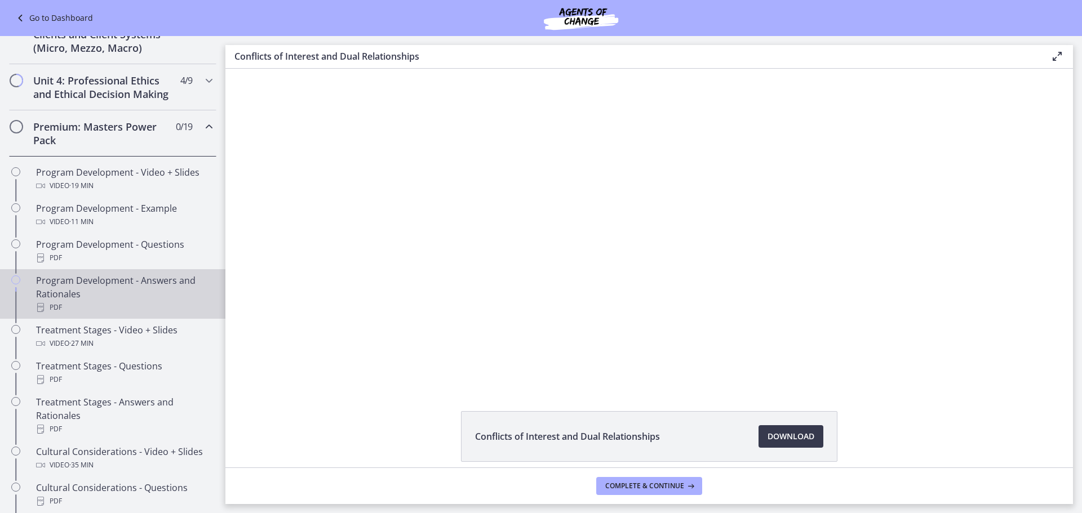
scroll to position [394, 0]
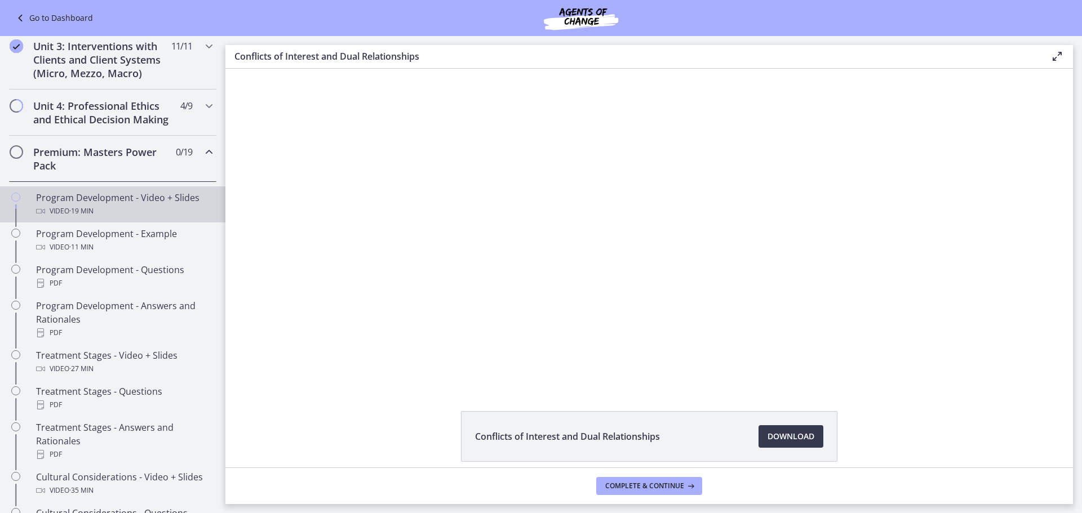
click at [169, 218] on div "Video · 19 min" at bounding box center [124, 212] width 176 height 14
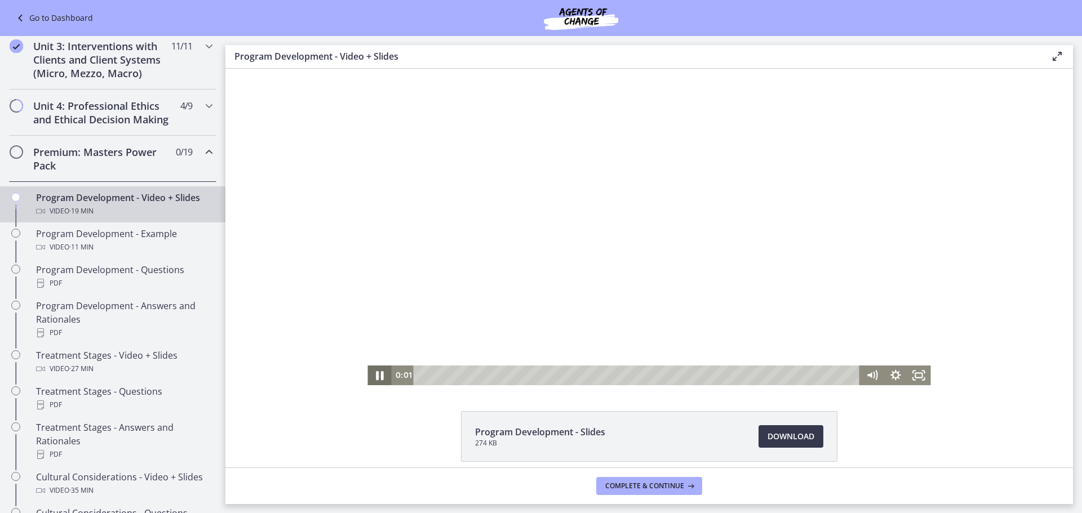
click at [372, 375] on icon "Pause" at bounding box center [379, 375] width 28 height 24
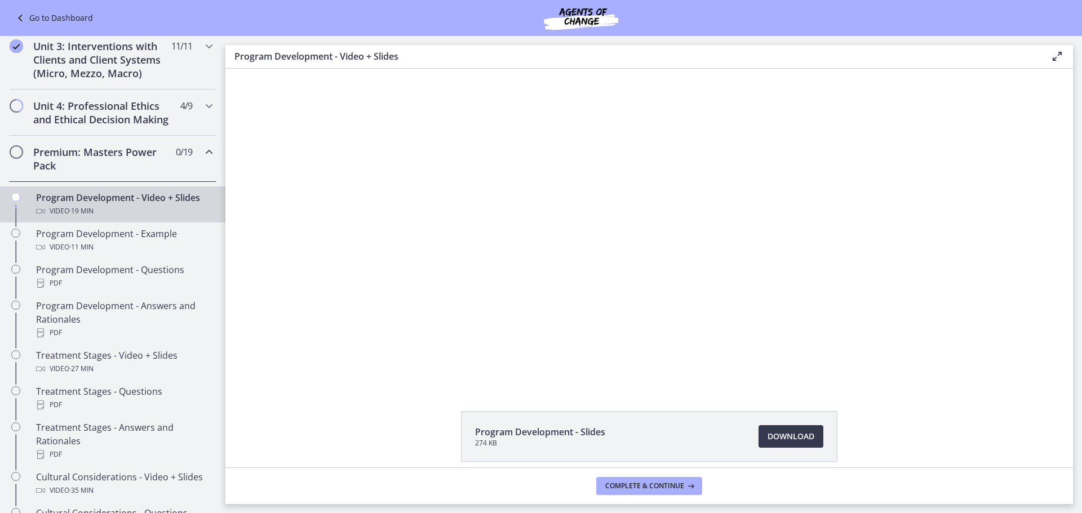
click at [202, 159] on icon "Chapters" at bounding box center [209, 152] width 14 height 14
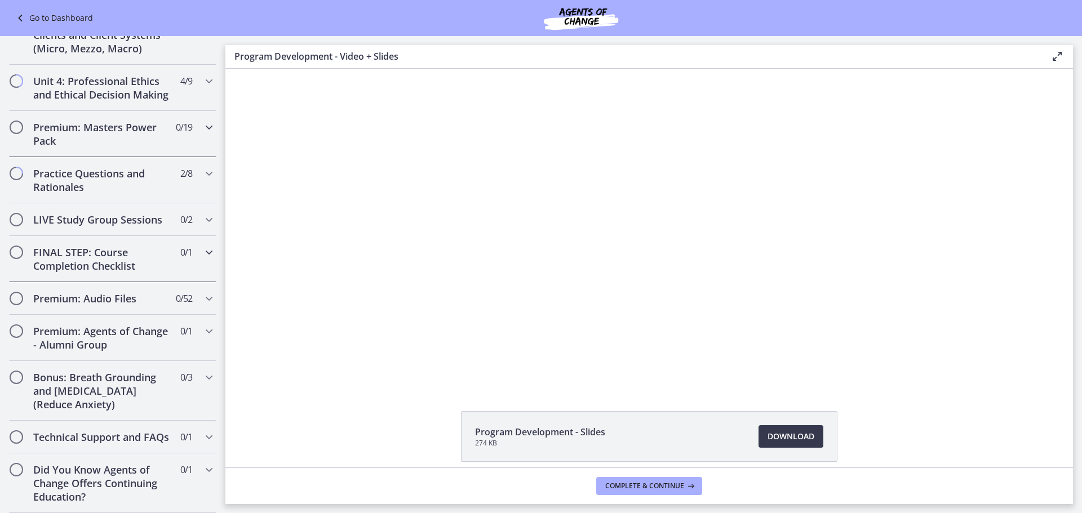
scroll to position [446, 0]
click at [202, 246] on icon "Chapters" at bounding box center [209, 253] width 14 height 14
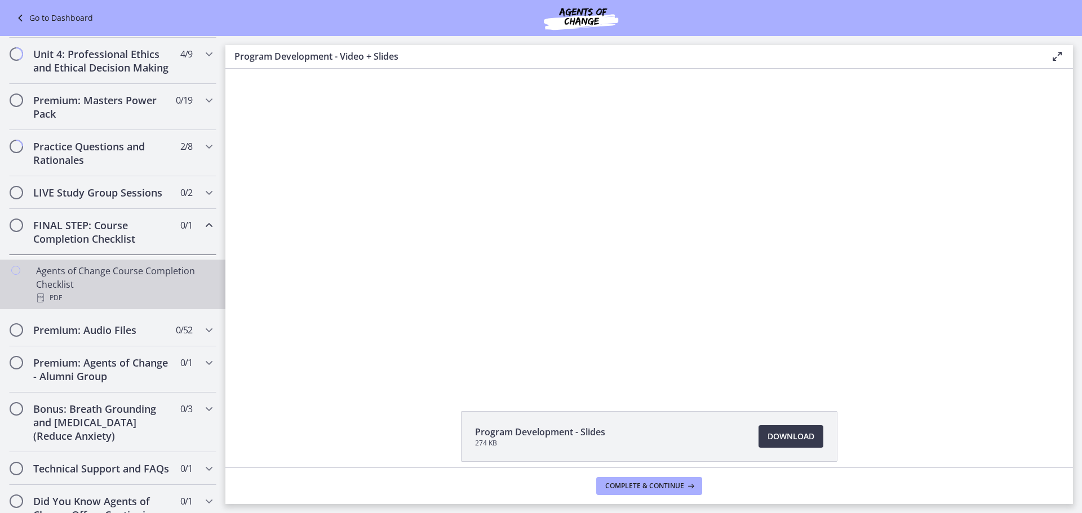
click at [185, 281] on div "Agents of Change Course Completion Checklist PDF" at bounding box center [124, 284] width 176 height 41
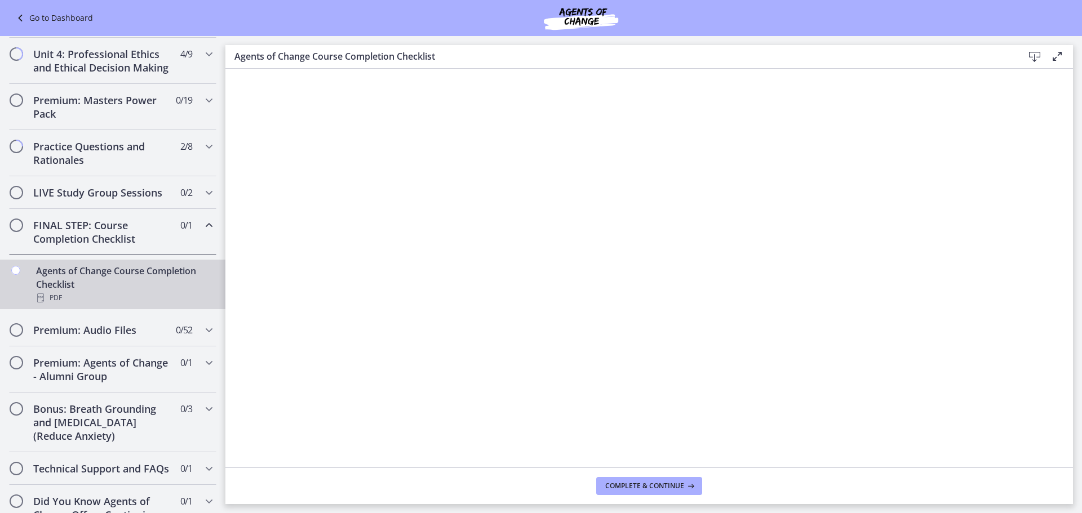
click at [207, 238] on div "FINAL STEP: Course Completion Checklist 0 / 1 Completed" at bounding box center [112, 232] width 207 height 46
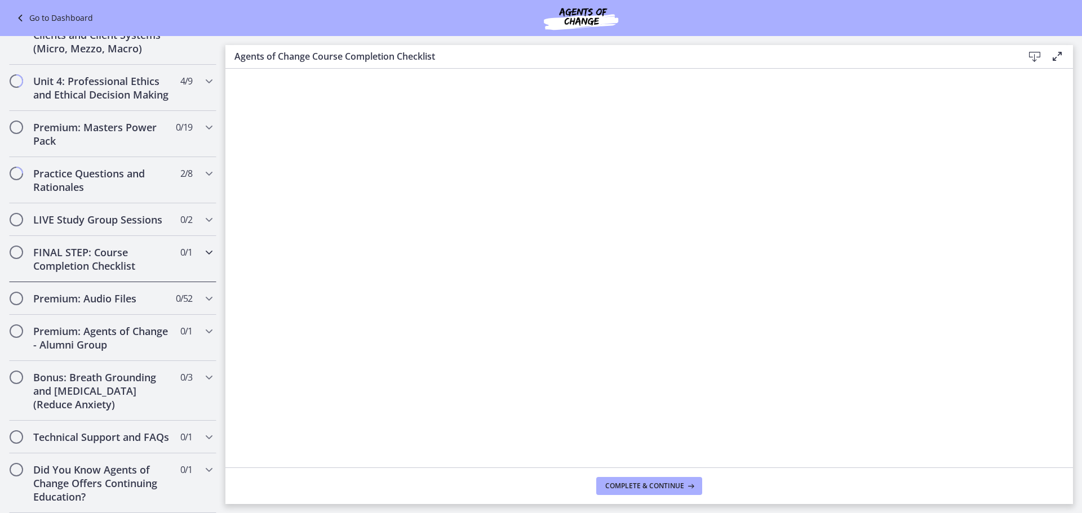
click at [207, 238] on div "FINAL STEP: Course Completion Checklist 0 / 1 Completed" at bounding box center [112, 259] width 207 height 46
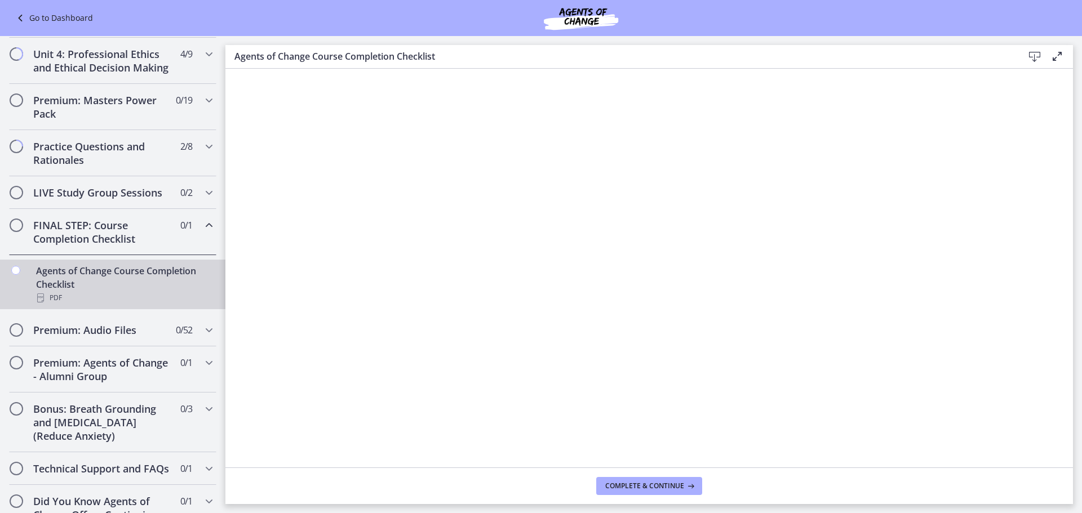
click at [207, 238] on div "FINAL STEP: Course Completion Checklist 0 / 1 Completed" at bounding box center [112, 232] width 207 height 46
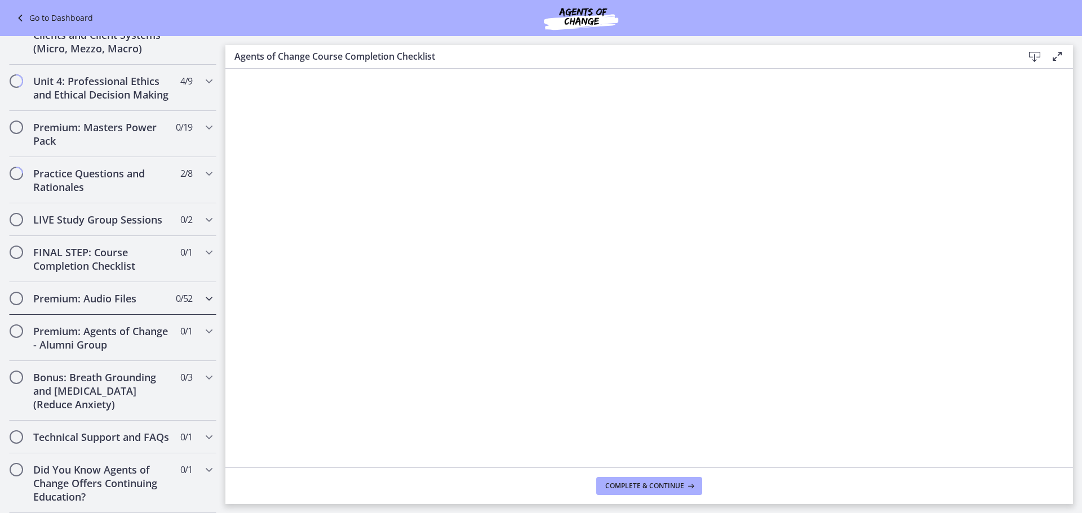
click at [192, 283] on div "Premium: Audio Files 0 / 52 Completed" at bounding box center [112, 298] width 207 height 33
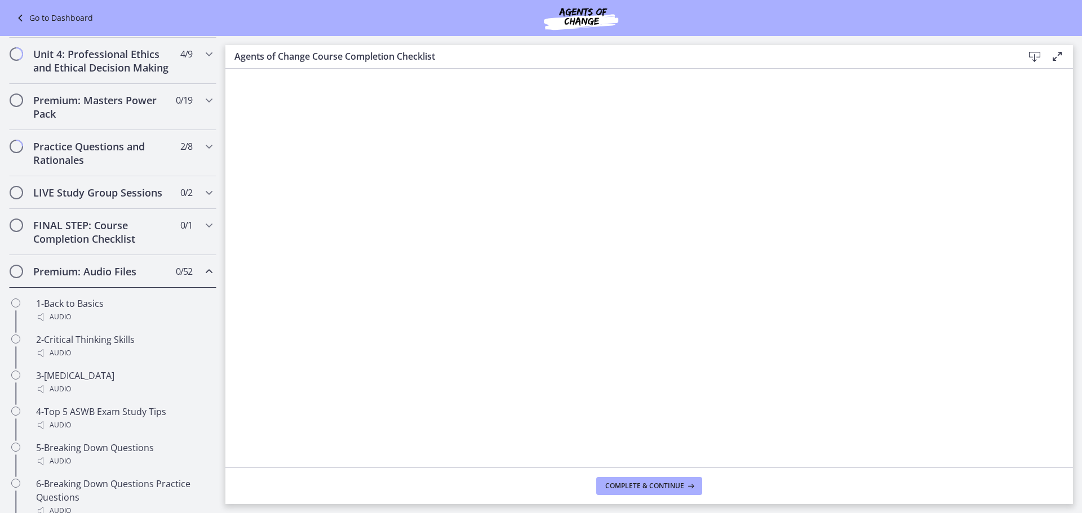
click at [192, 283] on div "Premium: Audio Files 0 / 52 Completed" at bounding box center [112, 271] width 207 height 33
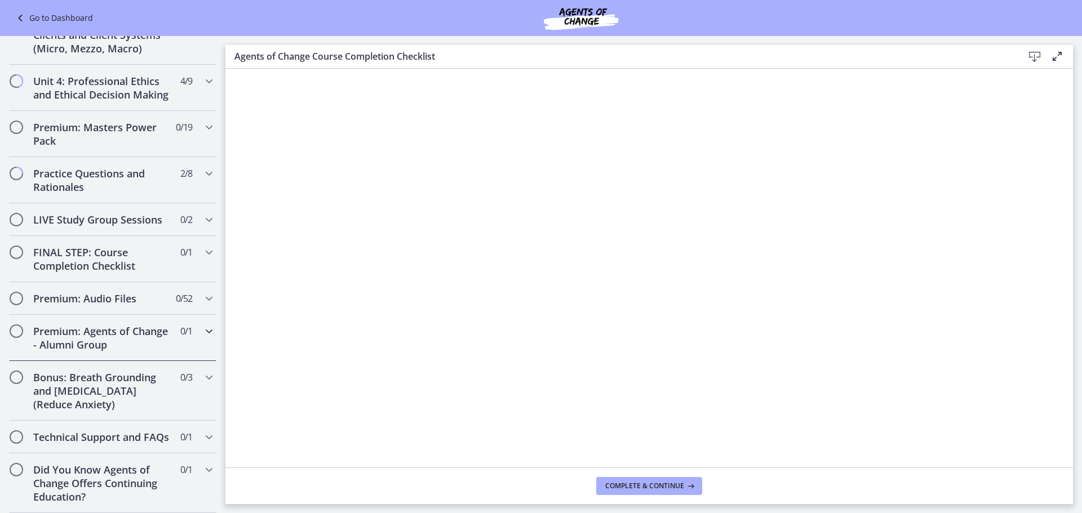
click at [180, 325] on span "0 / 1 Completed" at bounding box center [186, 332] width 12 height 14
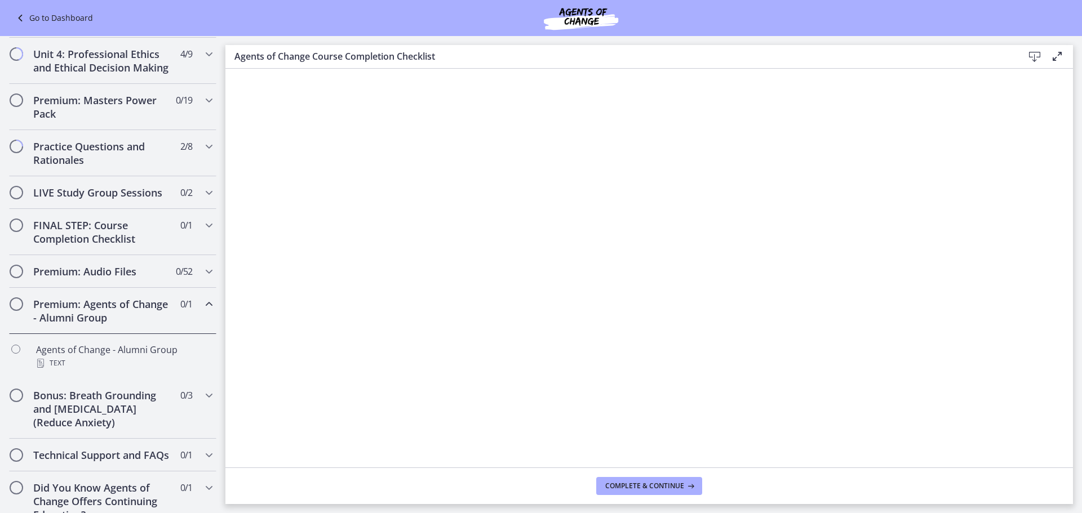
click at [185, 333] on div "Premium: Agents of Change - Alumni Group 0 / 1 Completed" at bounding box center [112, 311] width 207 height 46
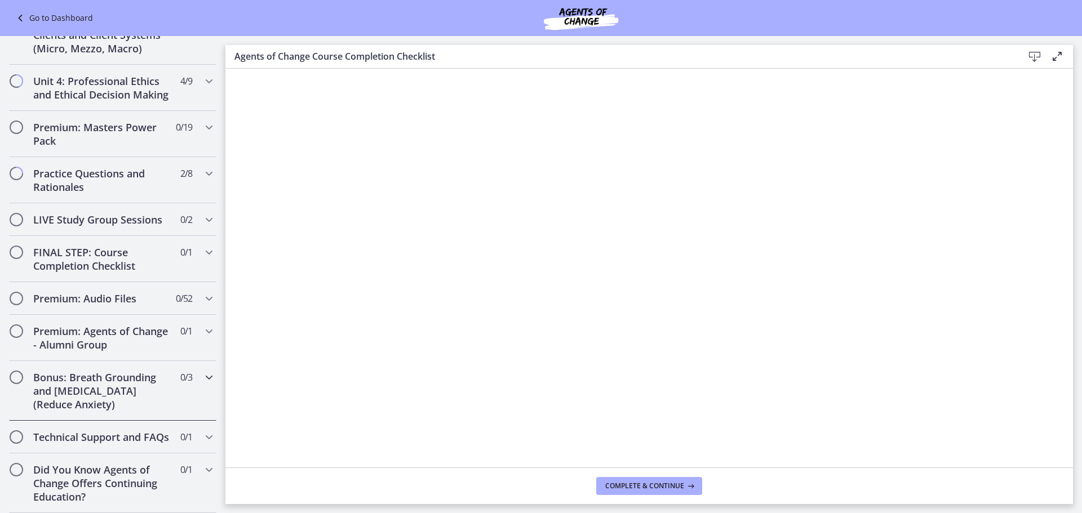
click at [180, 380] on div "Bonus: Breath Grounding and [MEDICAL_DATA] (Reduce Anxiety) 0 / 3 Completed" at bounding box center [112, 391] width 207 height 60
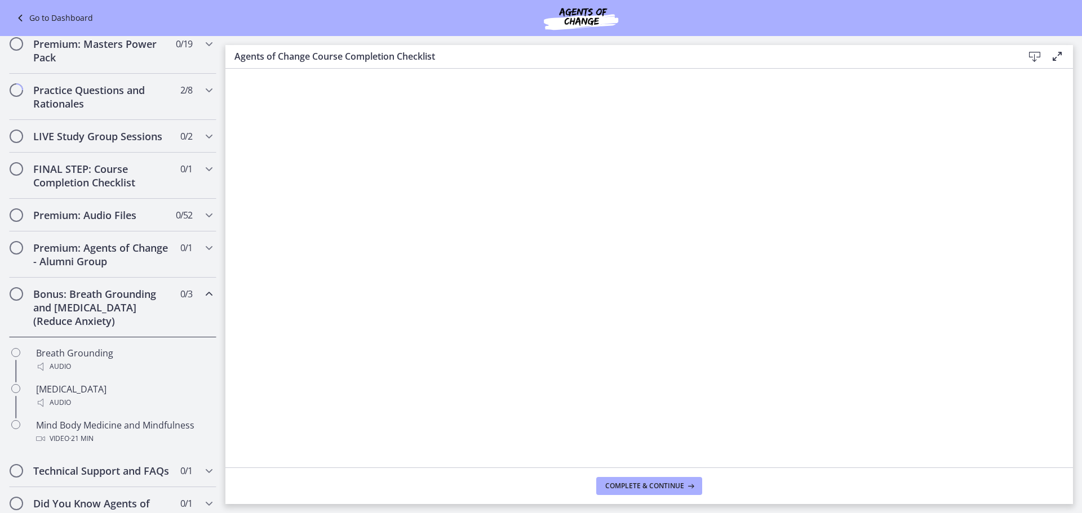
click at [187, 336] on div "Bonus: Breath Grounding and [MEDICAL_DATA] (Reduce Anxiety) 0 / 3 Completed" at bounding box center [112, 308] width 207 height 60
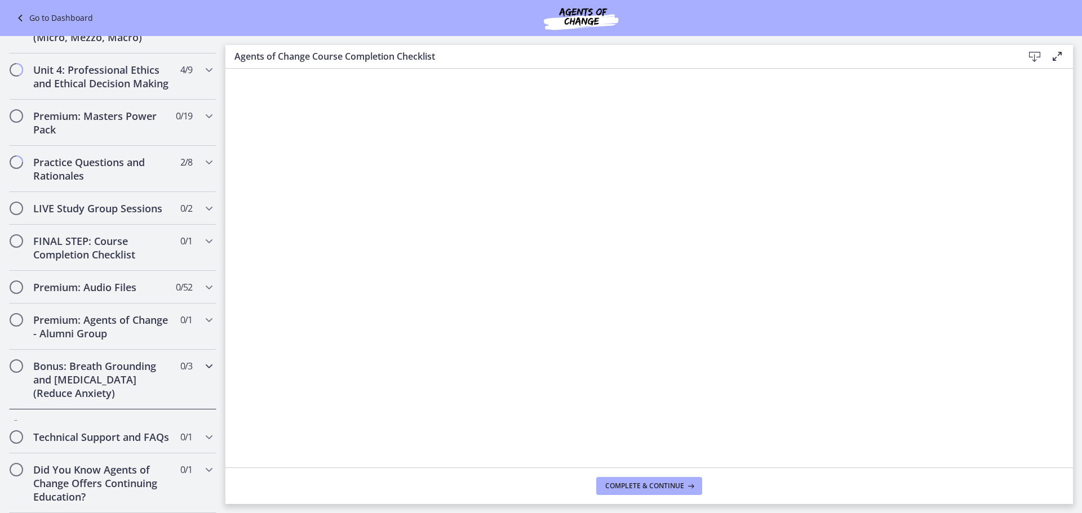
scroll to position [446, 0]
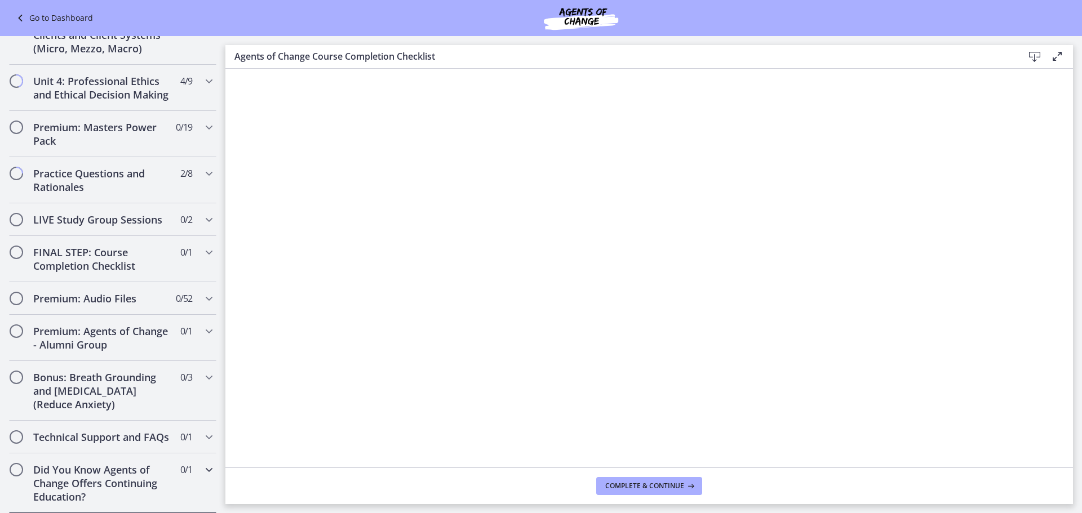
click at [182, 466] on span "0 / 1 Completed" at bounding box center [186, 470] width 12 height 14
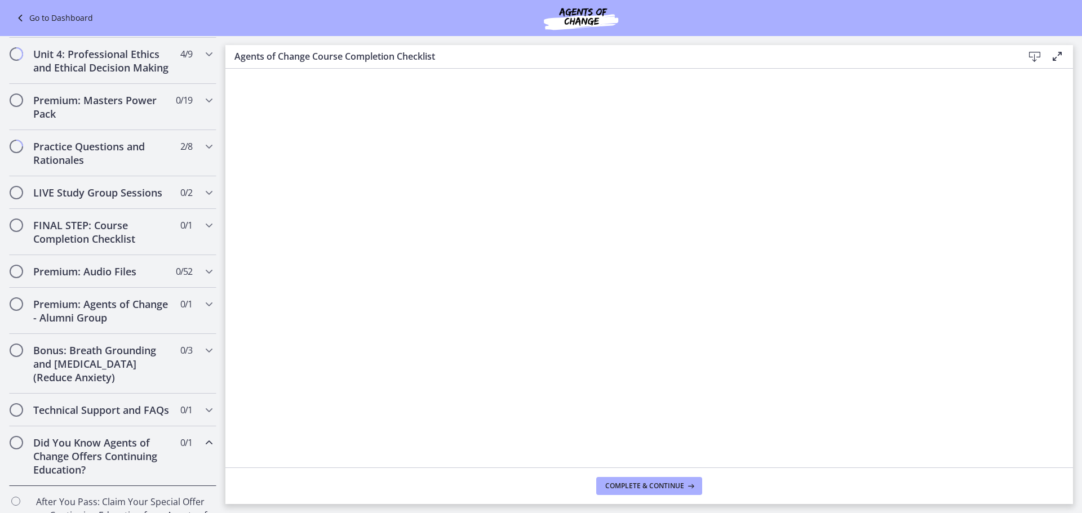
scroll to position [518, 0]
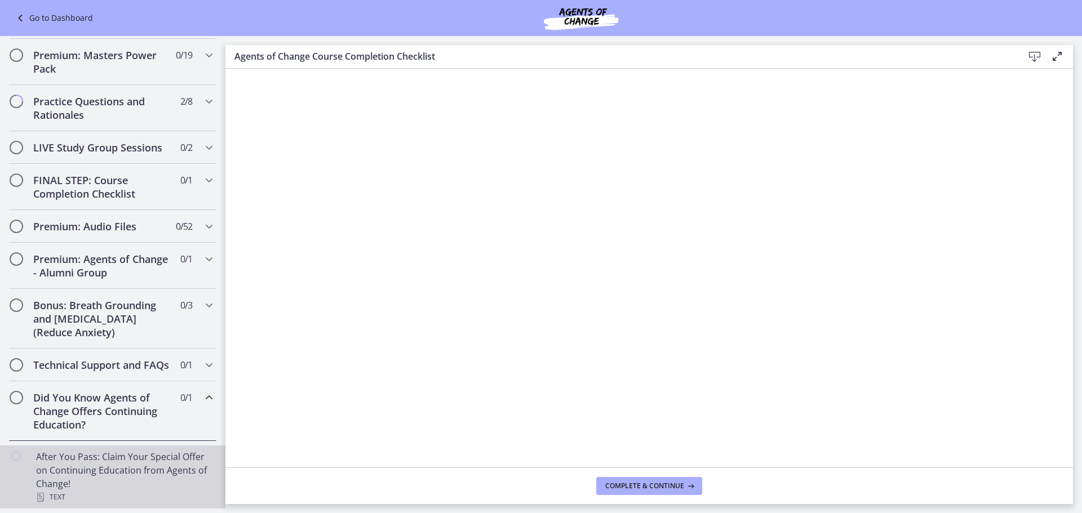
click at [154, 468] on div "After You Pass: Claim Your Special Offer on Continuing Education from Agents of…" at bounding box center [124, 477] width 176 height 54
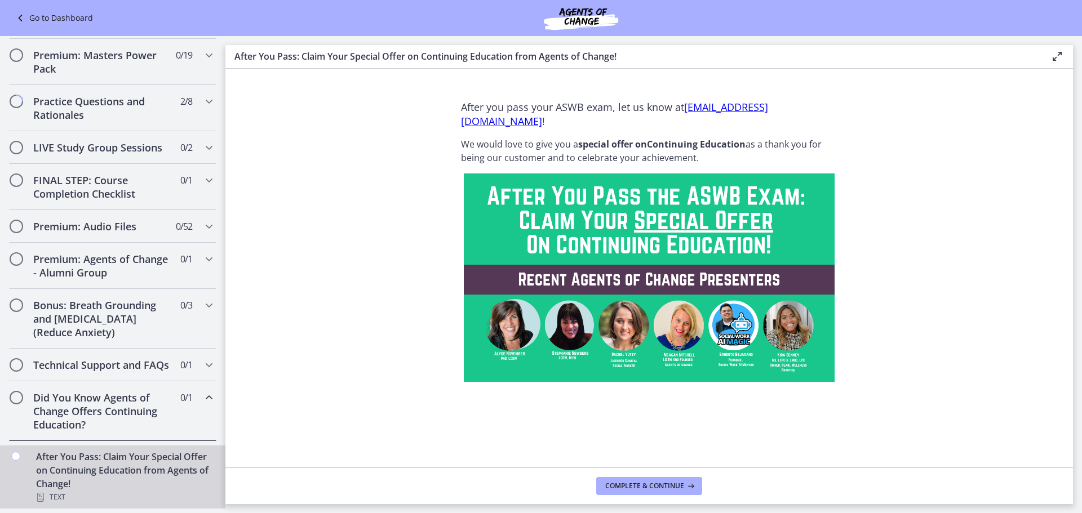
click at [209, 394] on div "Did You Know Agents of Change Offers Continuing Education? 0 / 1 Completed" at bounding box center [112, 411] width 225 height 60
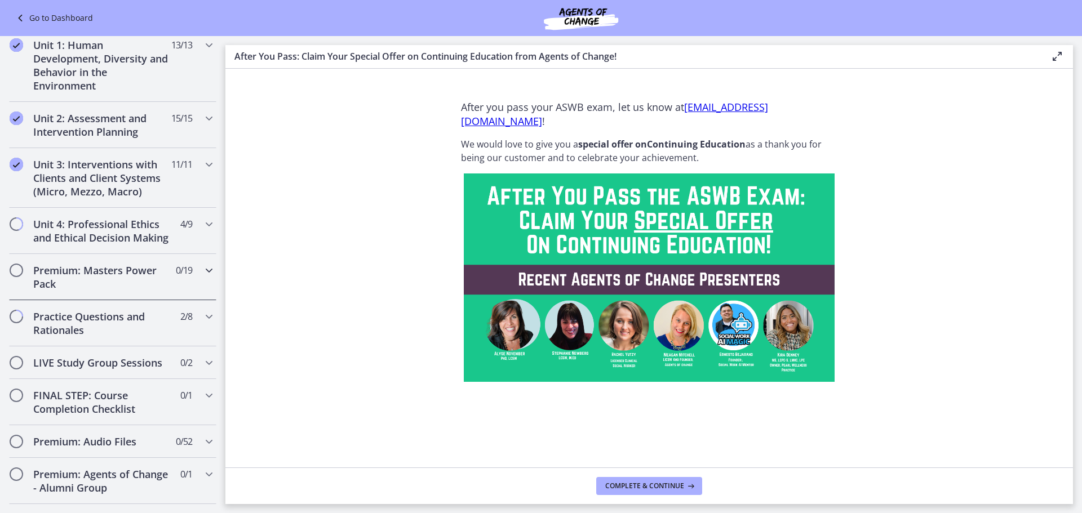
scroll to position [277, 0]
click at [156, 369] on h2 "LIVE Study Group Sessions" at bounding box center [101, 362] width 137 height 14
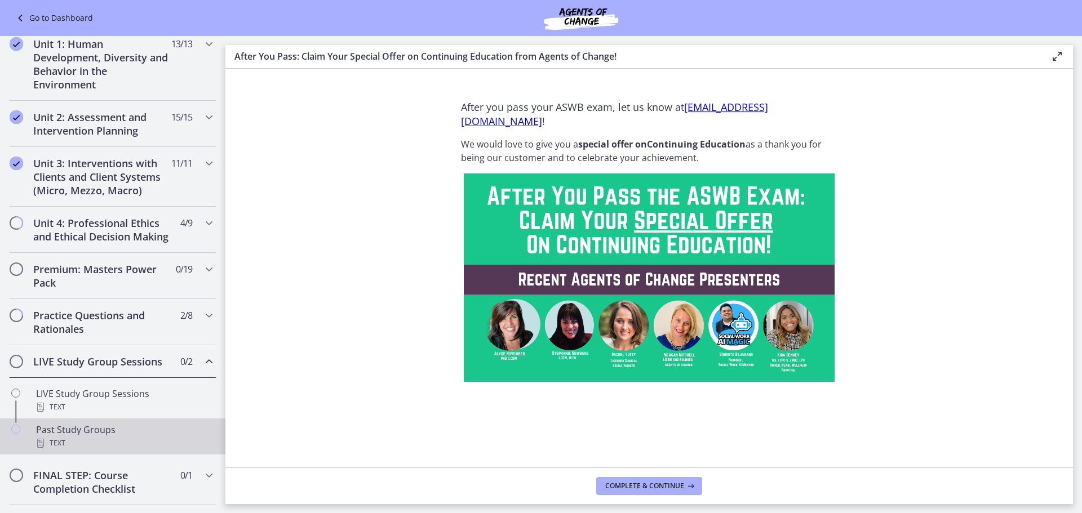
click at [128, 439] on div "Past Study Groups Text" at bounding box center [124, 436] width 176 height 27
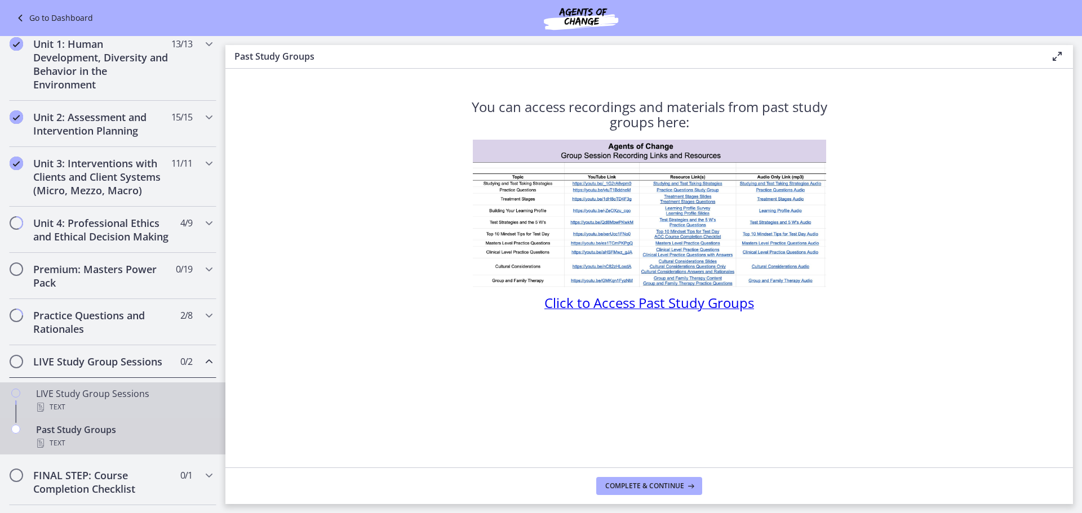
click at [164, 414] on div "Text" at bounding box center [124, 408] width 176 height 14
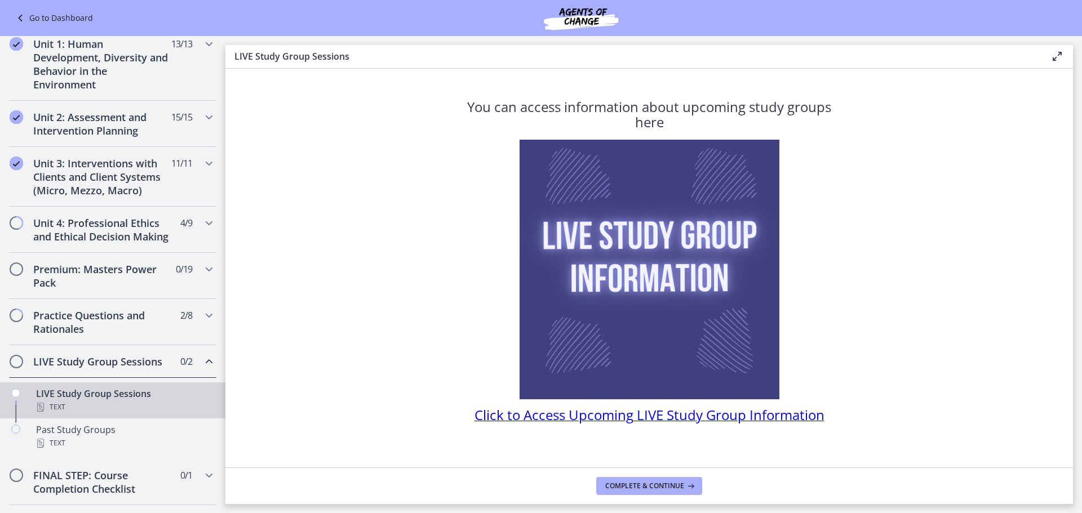
click at [190, 378] on div "LIVE Study Group Sessions 0 / 2 Completed" at bounding box center [112, 361] width 207 height 33
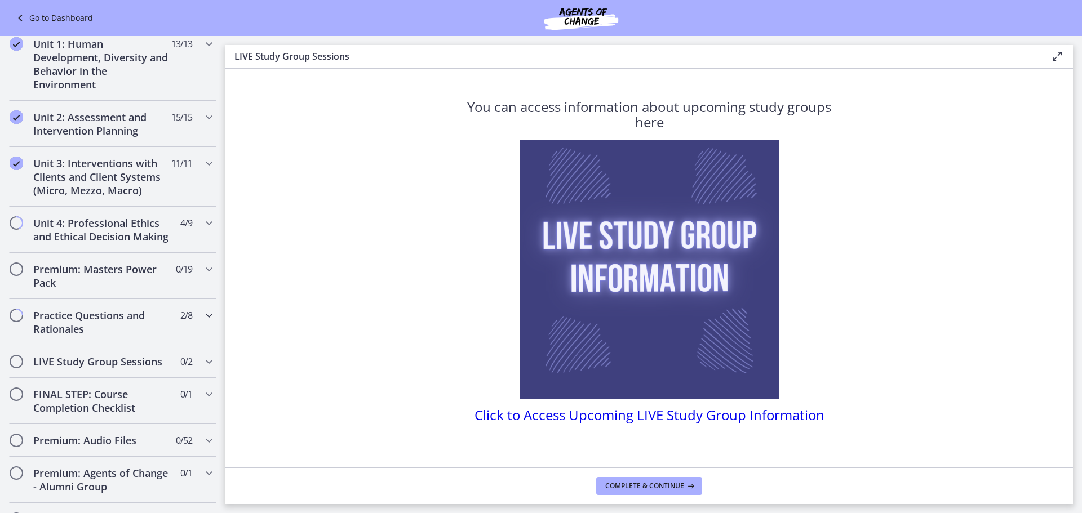
click at [202, 322] on icon "Chapters" at bounding box center [209, 316] width 14 height 14
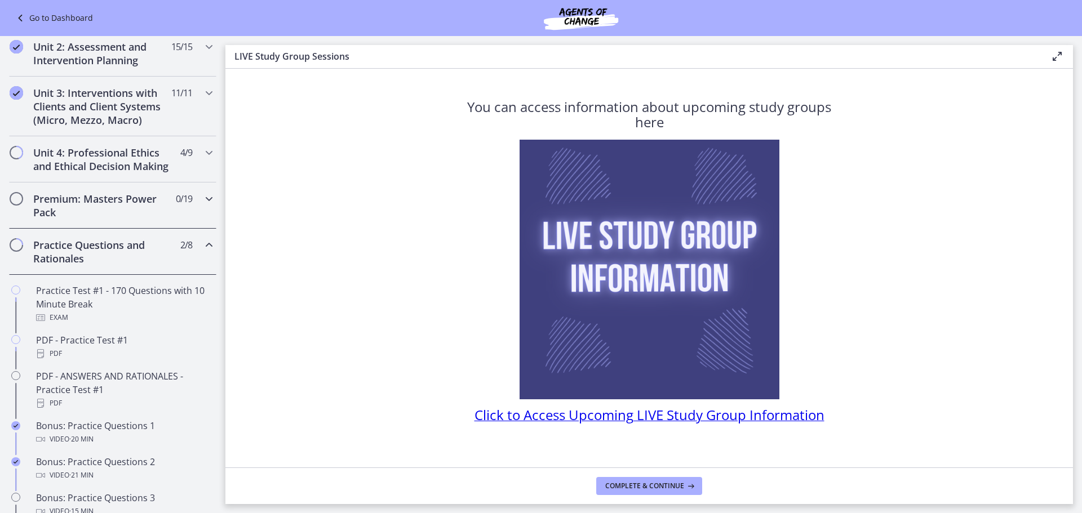
scroll to position [334, 0]
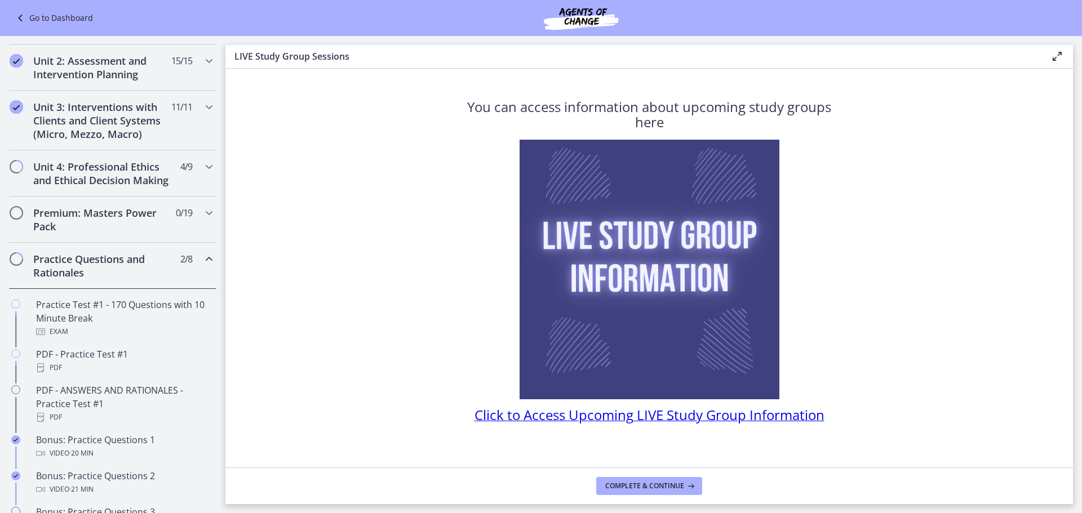
click at [205, 266] on icon "Chapters" at bounding box center [209, 259] width 14 height 14
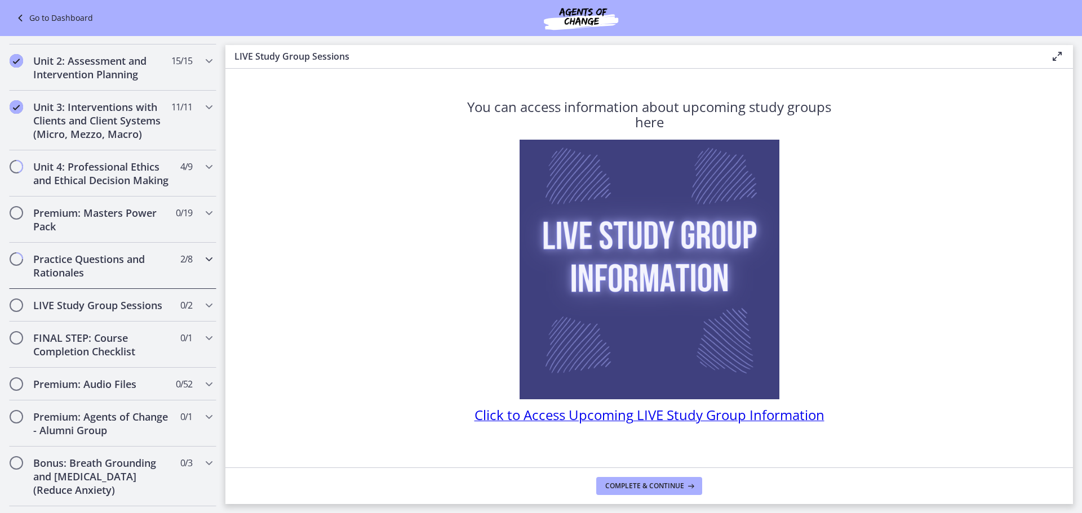
click at [205, 266] on icon "Chapters" at bounding box center [209, 259] width 14 height 14
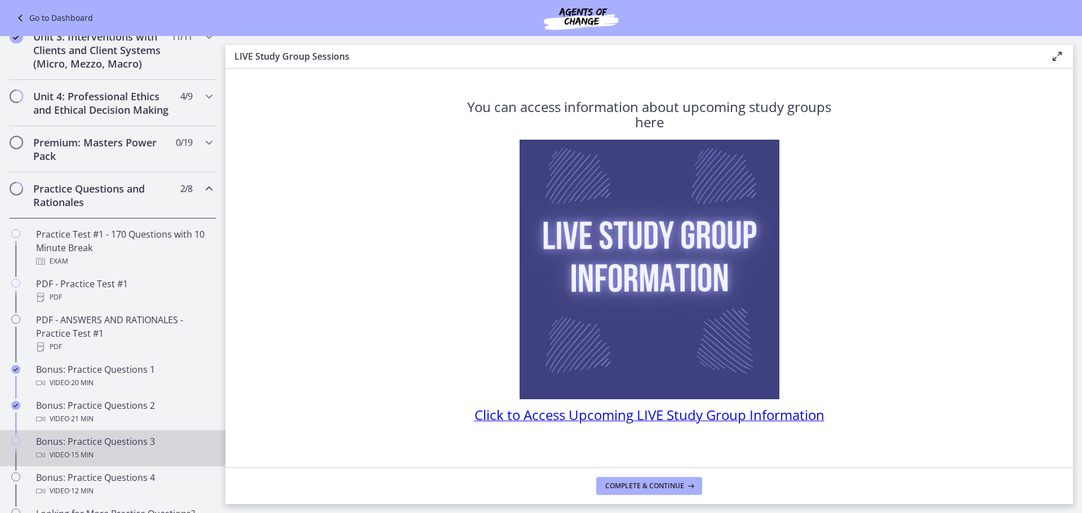
scroll to position [390, 0]
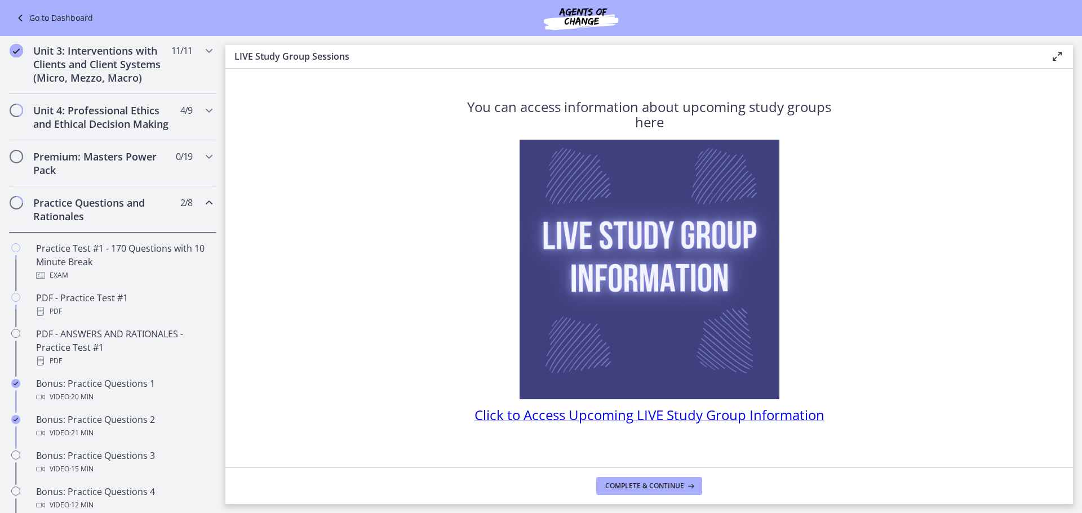
click at [189, 233] on div "Practice Questions and Rationales 2 / 8 Completed" at bounding box center [112, 210] width 207 height 46
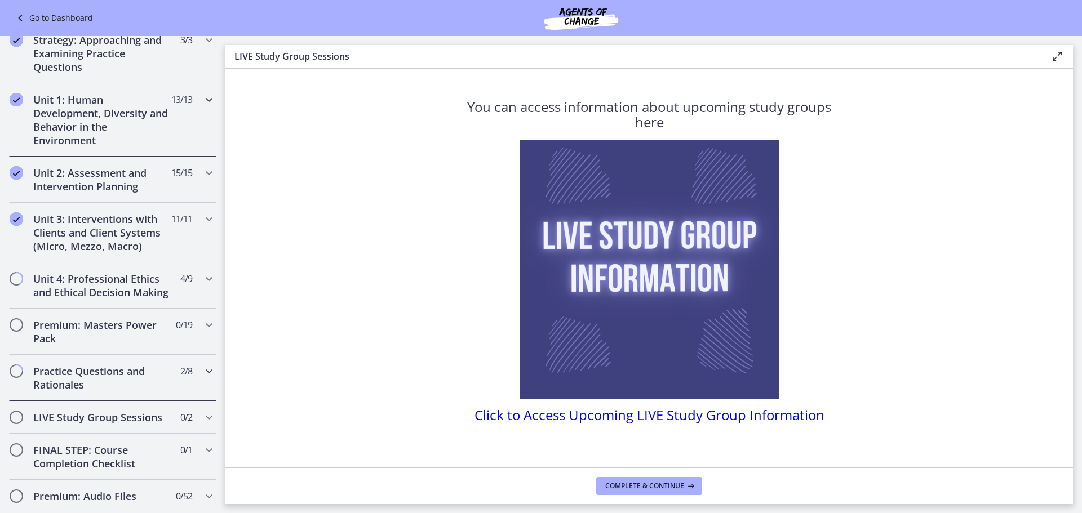
scroll to position [221, 0]
click at [189, 309] on div "Unit 4: Professional Ethics and Ethical Decision Making 4 / 9 Completed" at bounding box center [112, 286] width 207 height 46
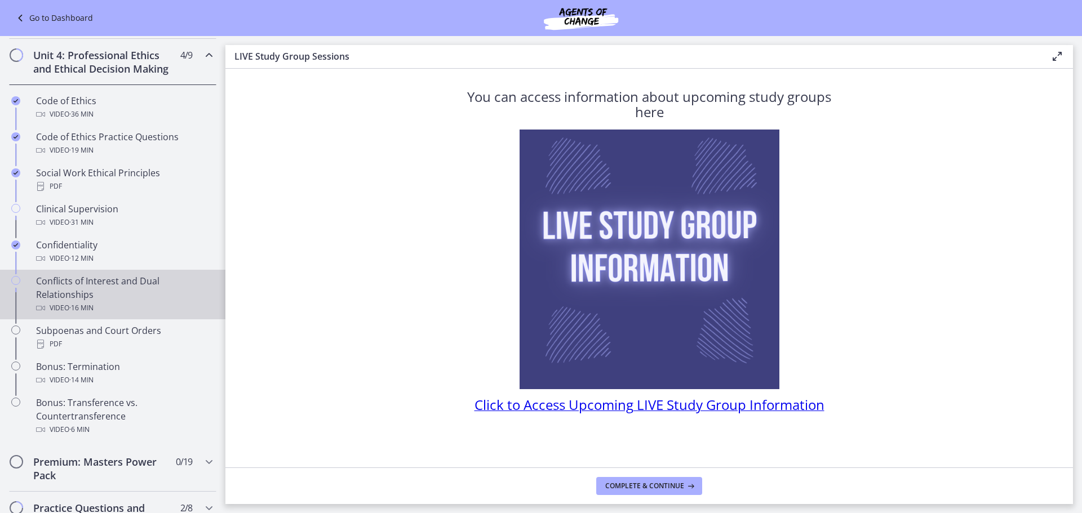
scroll to position [446, 0]
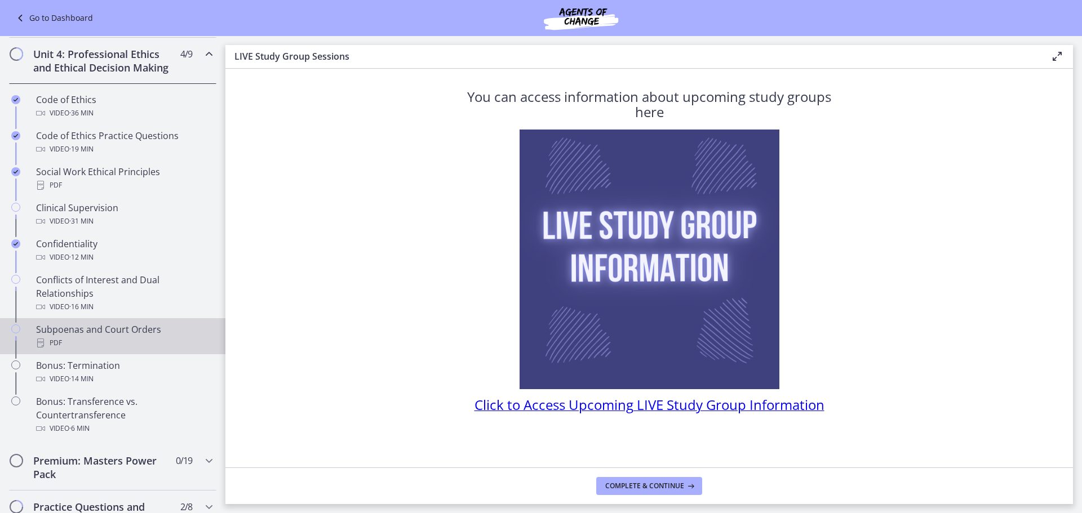
click at [190, 349] on div "Subpoenas and Court Orders PDF" at bounding box center [124, 336] width 176 height 27
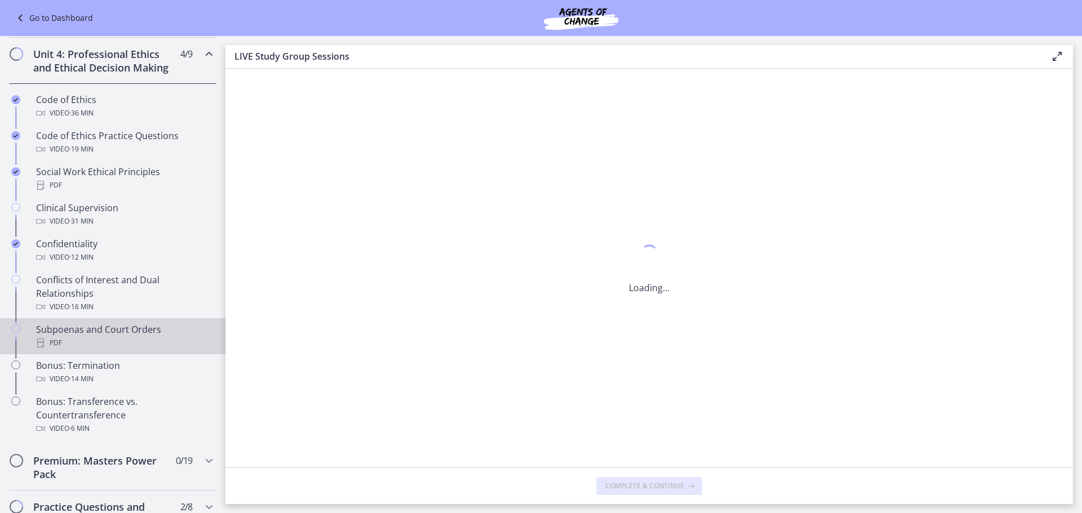
scroll to position [0, 0]
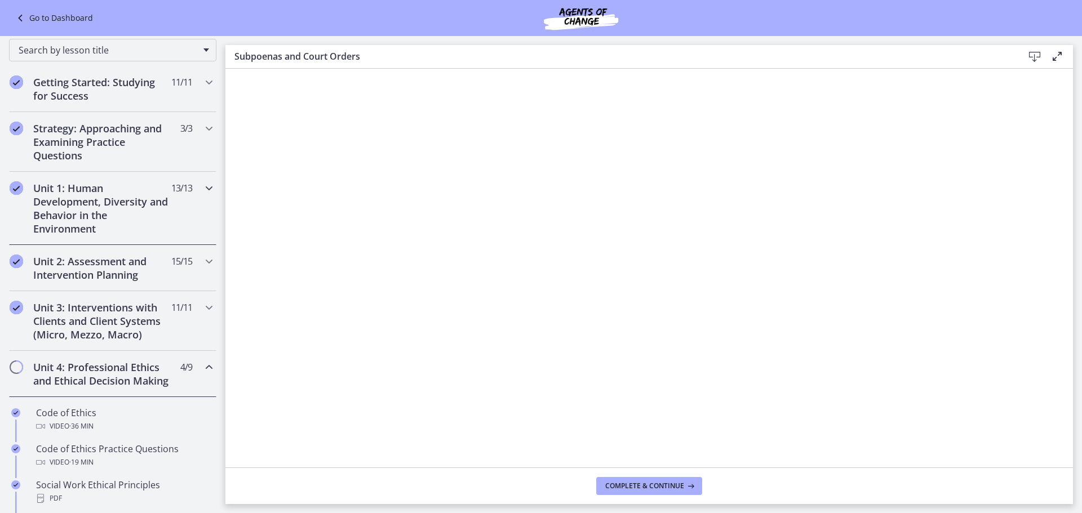
scroll to position [334, 0]
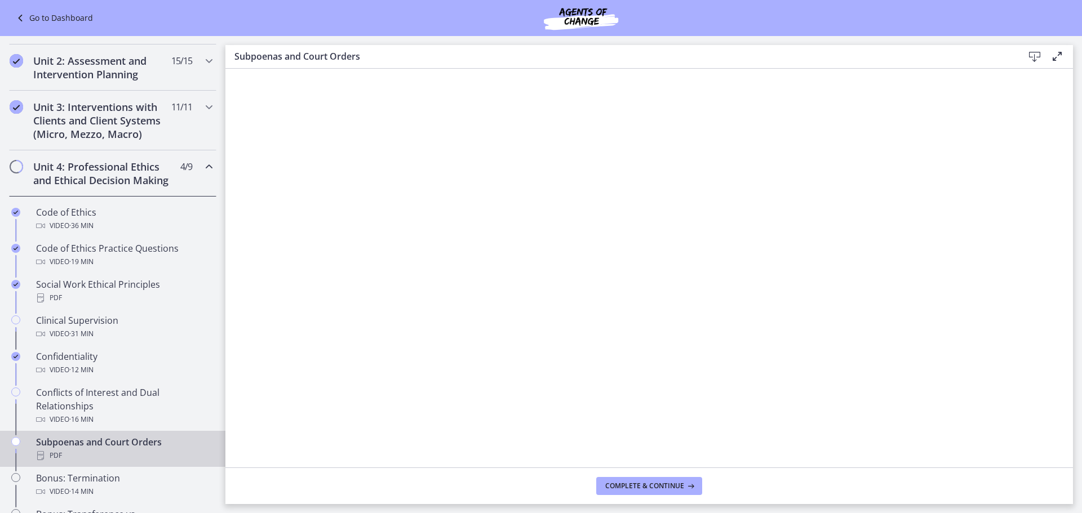
click at [199, 174] on div "Unit 4: Professional Ethics and Ethical Decision Making 4 / 9 Completed" at bounding box center [112, 173] width 207 height 46
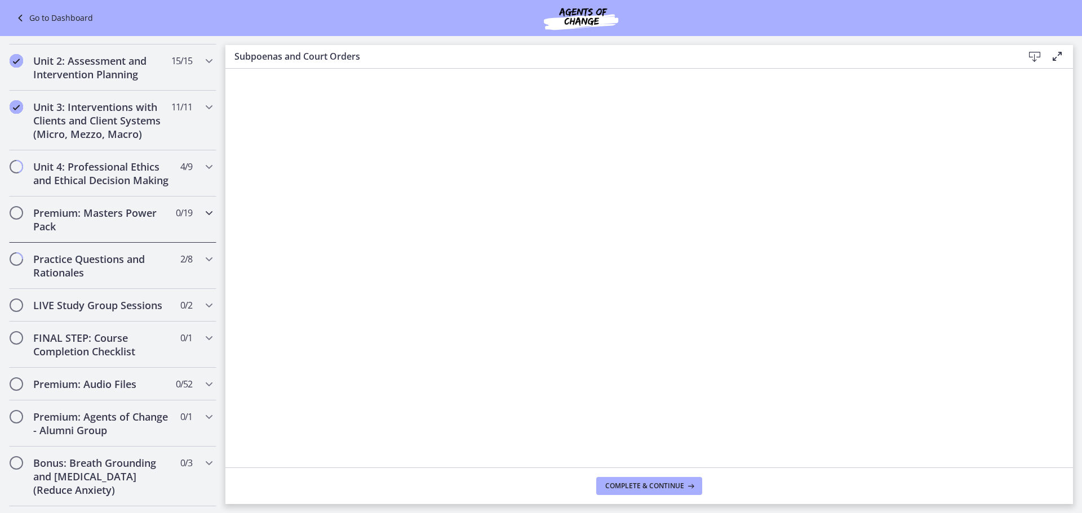
click at [168, 237] on div "Premium: Masters Power Pack 0 / 19 Completed" at bounding box center [112, 220] width 207 height 46
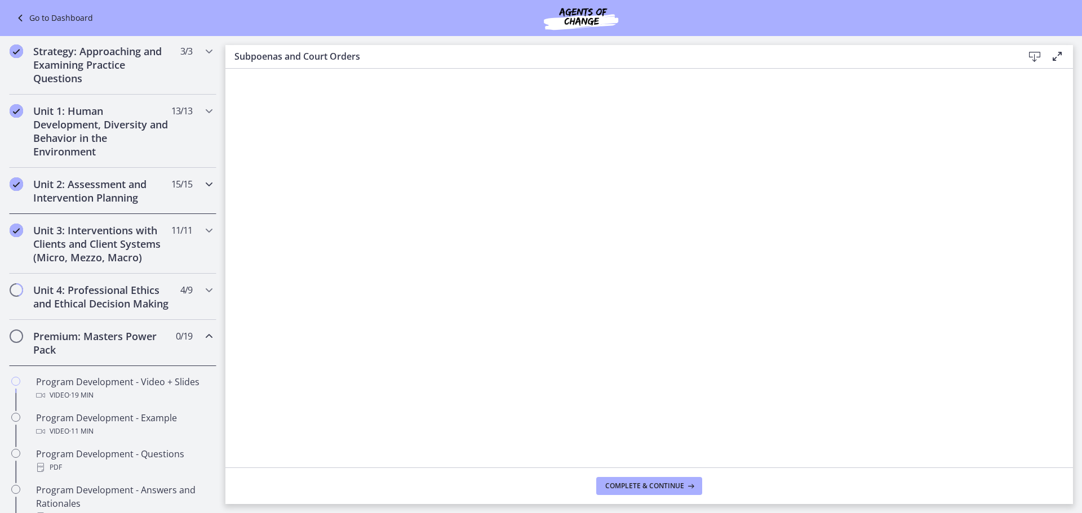
scroll to position [165, 0]
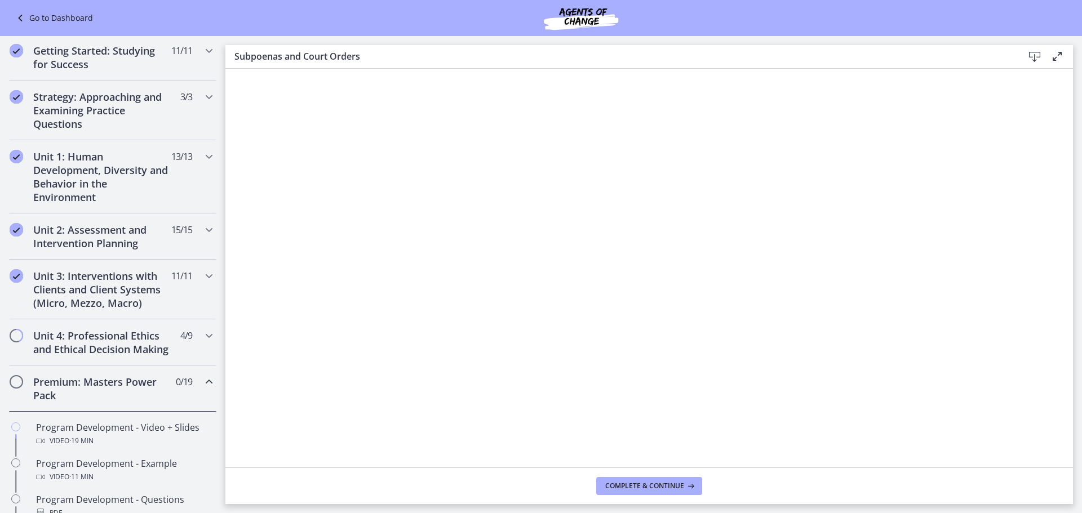
click at [192, 390] on div "Premium: Masters Power Pack 0 / 19 Completed" at bounding box center [112, 389] width 207 height 46
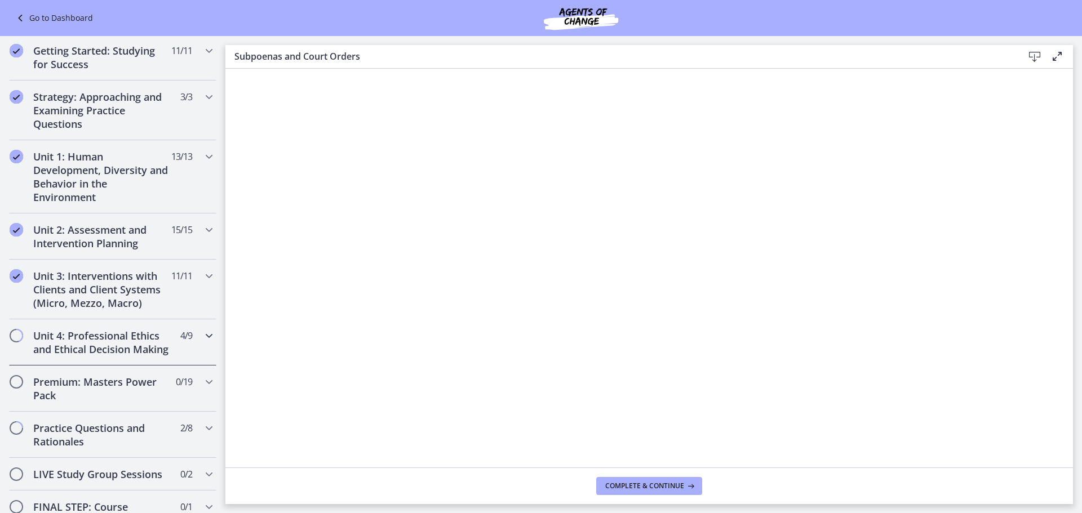
click at [184, 363] on div "Unit 4: Professional Ethics and Ethical Decision Making 4 / 9 Completed" at bounding box center [112, 342] width 207 height 46
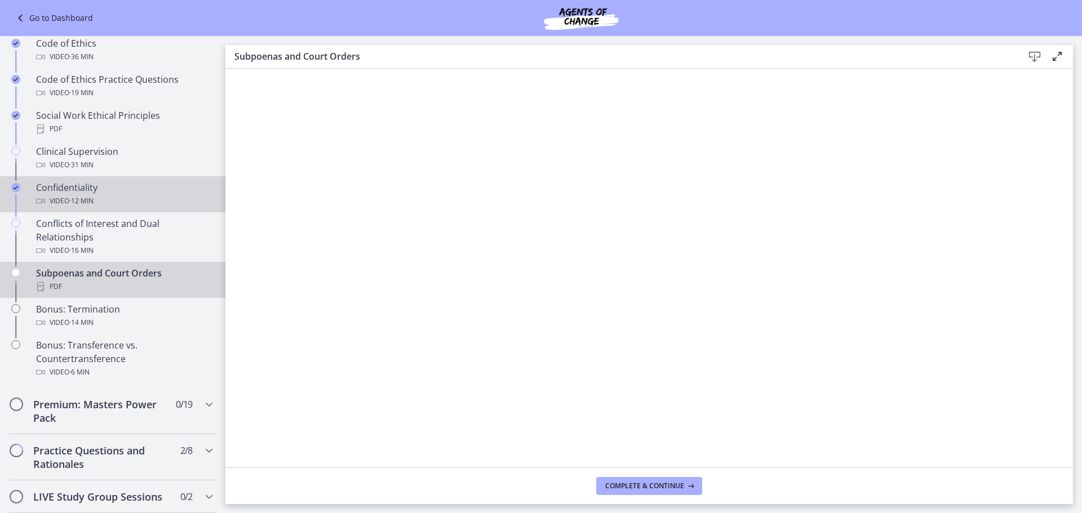
scroll to position [446, 0]
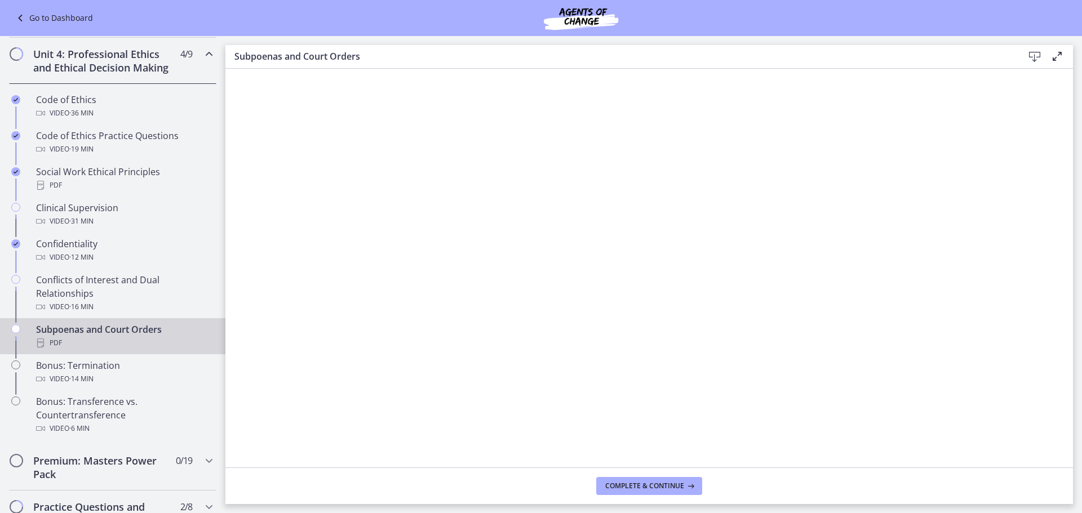
click at [202, 59] on icon "Chapters" at bounding box center [209, 54] width 14 height 14
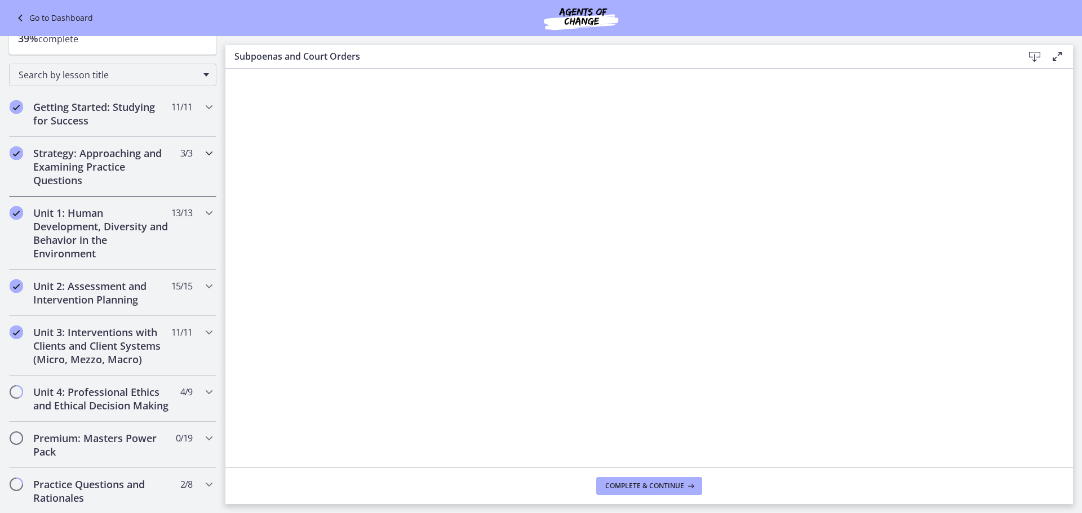
scroll to position [0, 0]
